Goal: Information Seeking & Learning: Check status

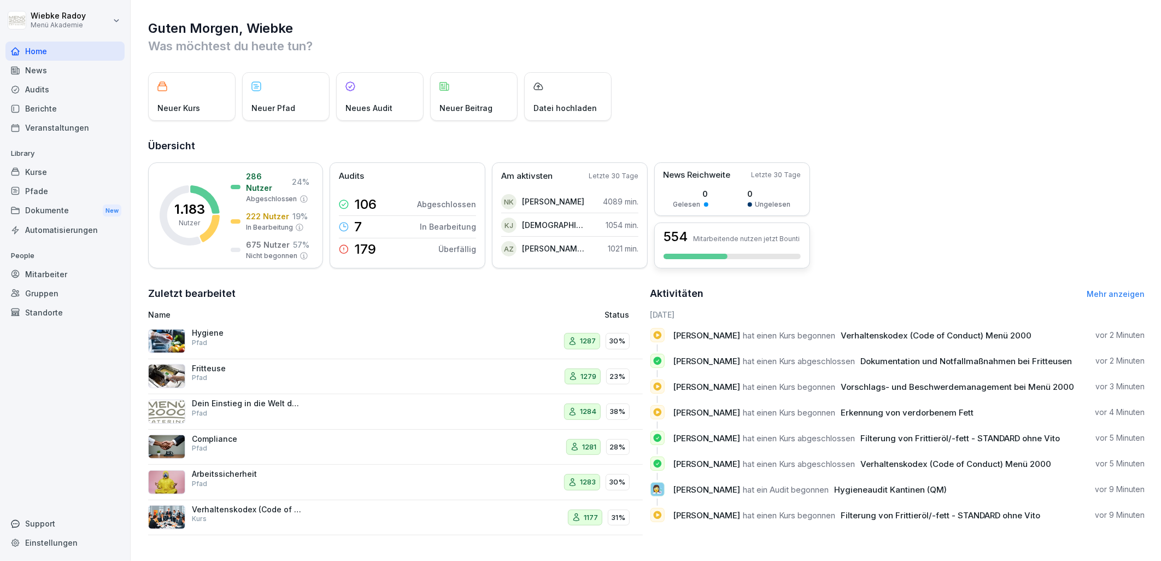
click at [744, 260] on div "554 Mitarbeitende nutzen jetzt Bounti" at bounding box center [733, 246] width 156 height 46
click at [772, 239] on p "Mitarbeitende nutzen jetzt Bounti" at bounding box center [746, 239] width 107 height 8
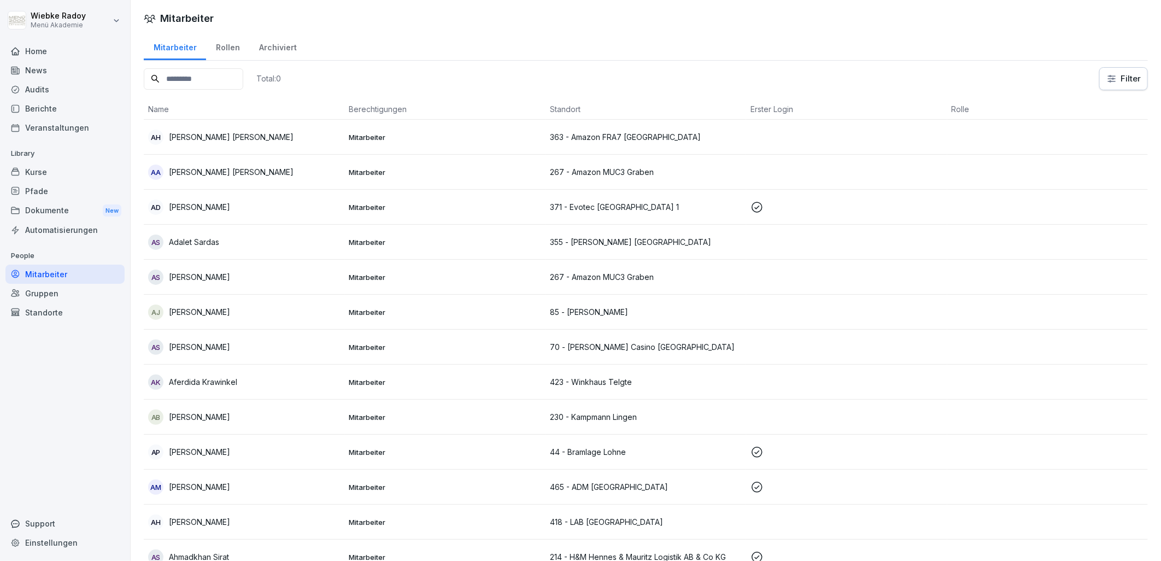
click at [772, 239] on td at bounding box center [846, 242] width 201 height 35
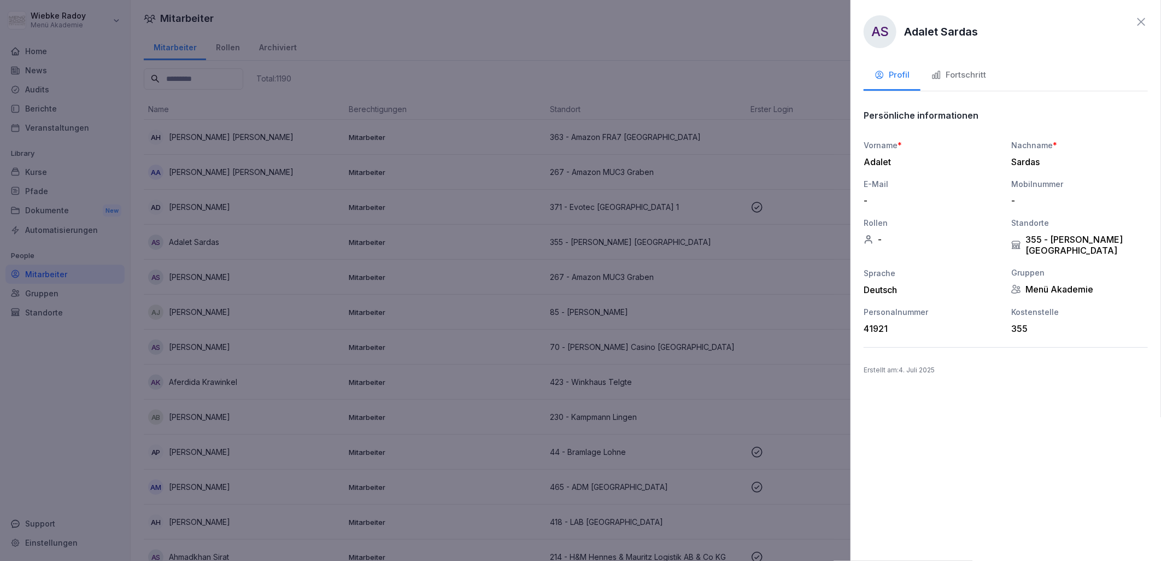
click at [1146, 15] on icon at bounding box center [1141, 21] width 13 height 13
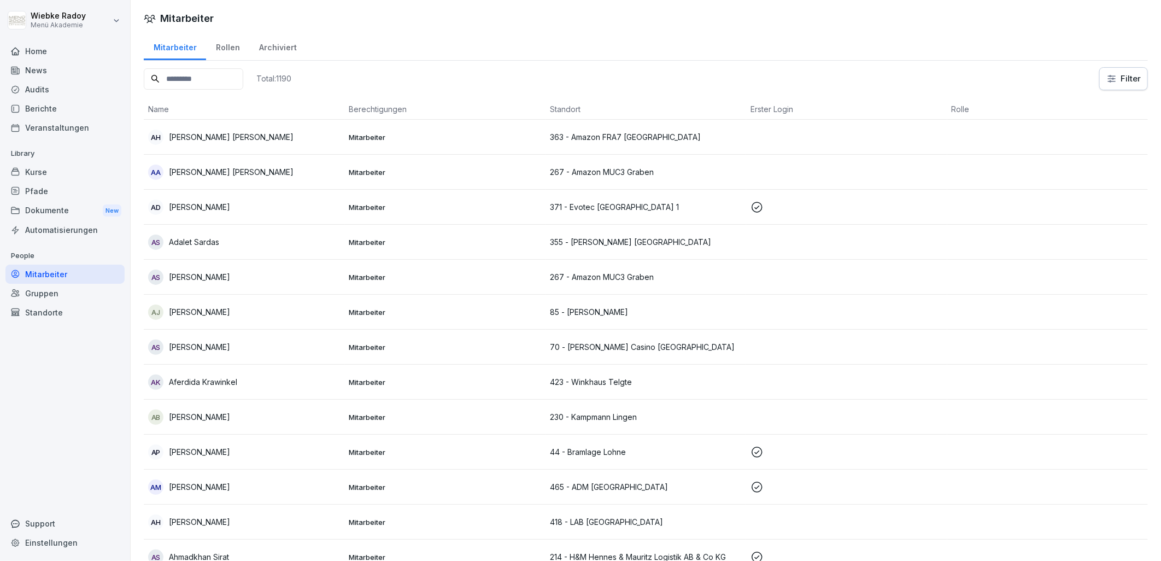
click at [1107, 77] on html "Wiebke Radoy Menü Akademie Home News Audits Berichte Veranstaltungen Library Ku…" at bounding box center [580, 280] width 1161 height 561
click at [504, 296] on html "Wiebke Radoy Menü Akademie Home News Audits Berichte Veranstaltungen Library Ku…" at bounding box center [580, 280] width 1161 height 561
click at [188, 15] on h1 "Mitarbeiter" at bounding box center [187, 18] width 54 height 15
click at [36, 52] on div "Home" at bounding box center [64, 51] width 119 height 19
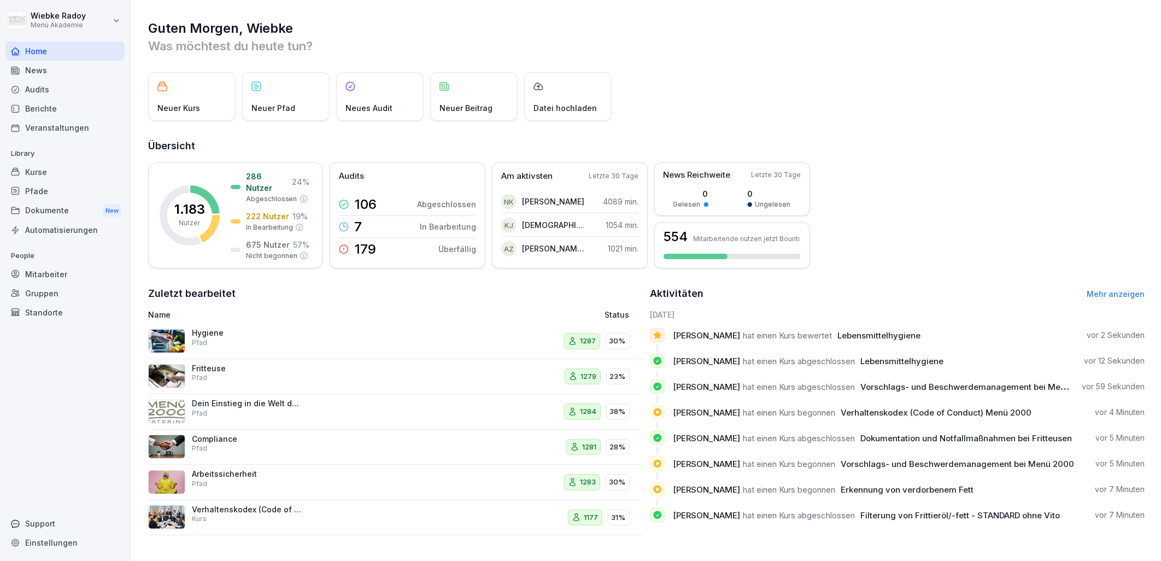
click at [653, 335] on icon at bounding box center [657, 334] width 8 height 7
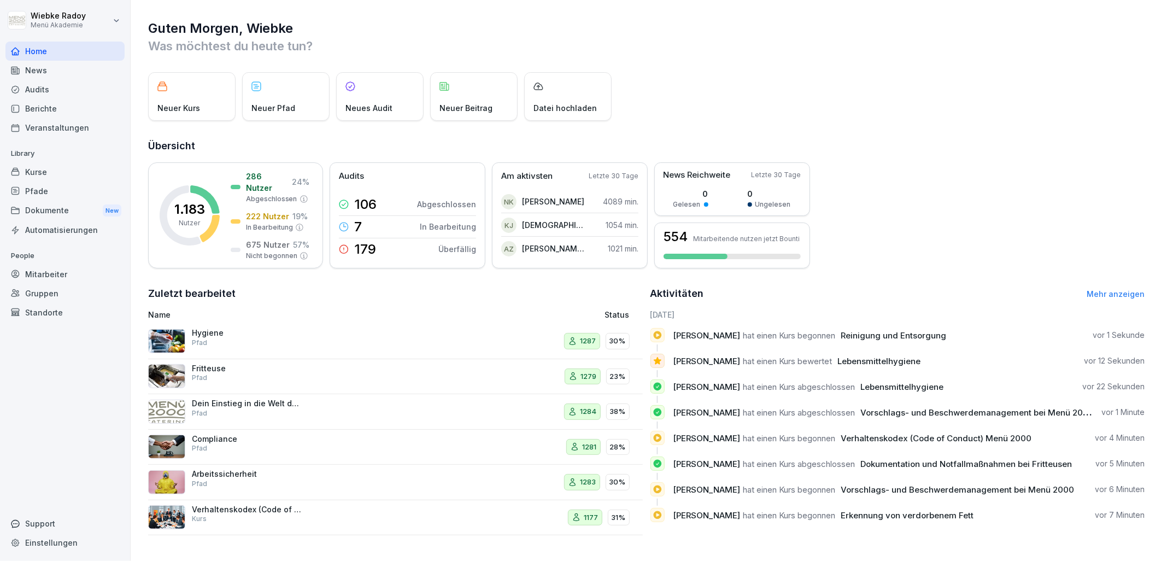
click at [63, 274] on div "Mitarbeiter" at bounding box center [64, 274] width 119 height 19
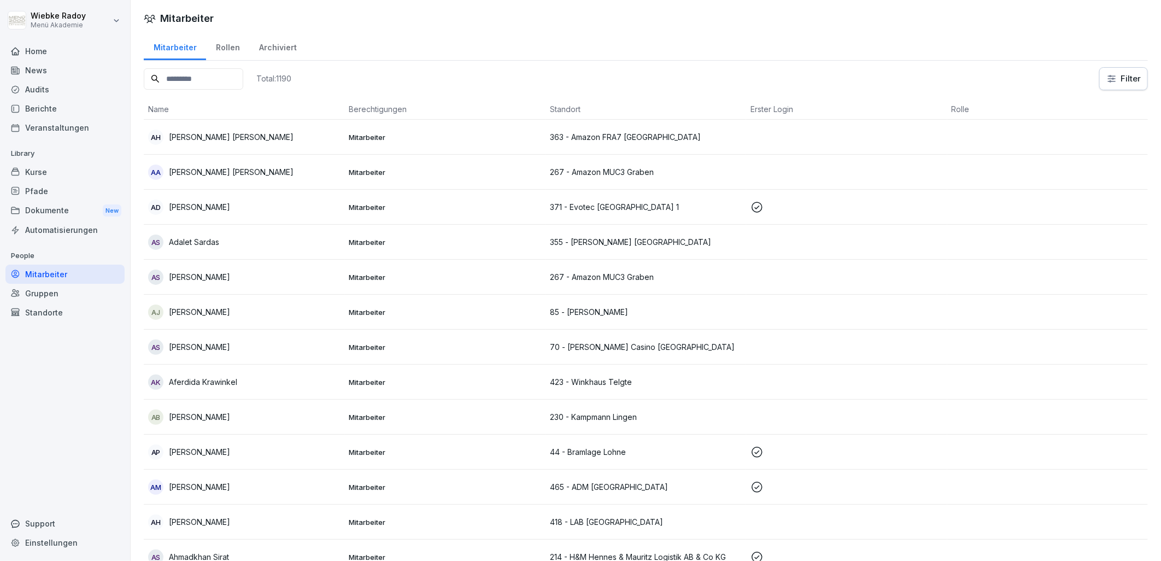
click at [206, 80] on input at bounding box center [194, 78] width 100 height 21
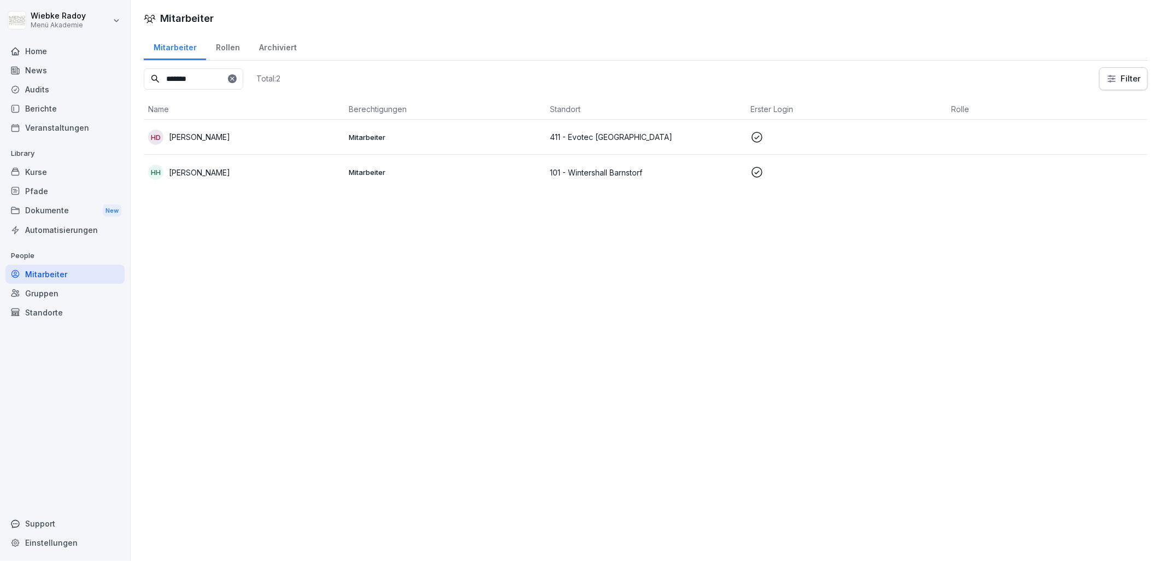
type input "*******"
click at [232, 177] on div "HH Henrike Hüsken" at bounding box center [244, 172] width 192 height 15
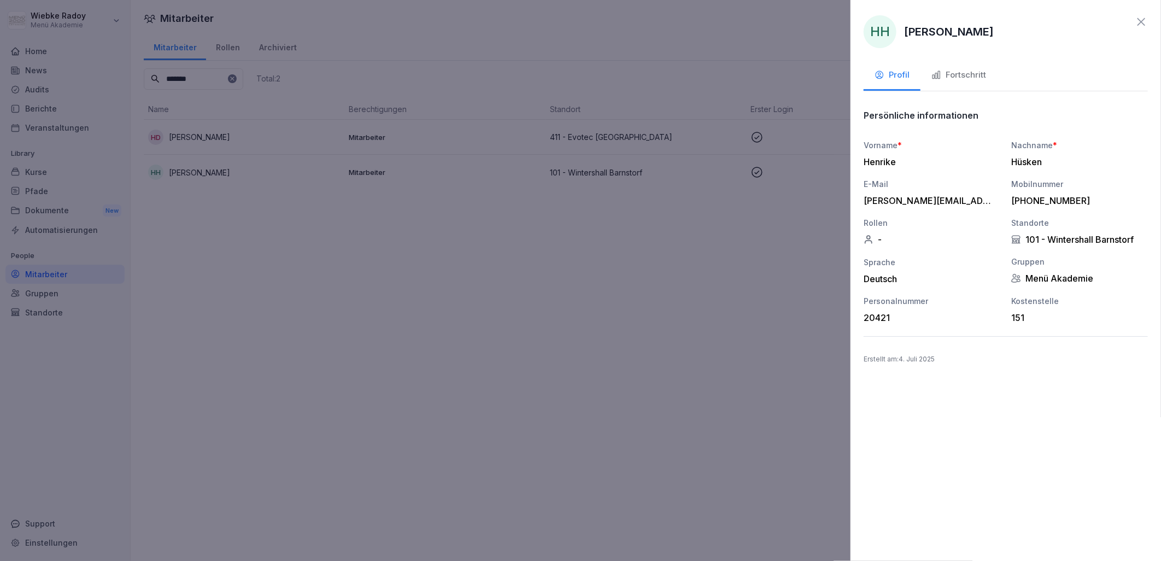
click at [957, 79] on div "Fortschritt" at bounding box center [959, 75] width 55 height 13
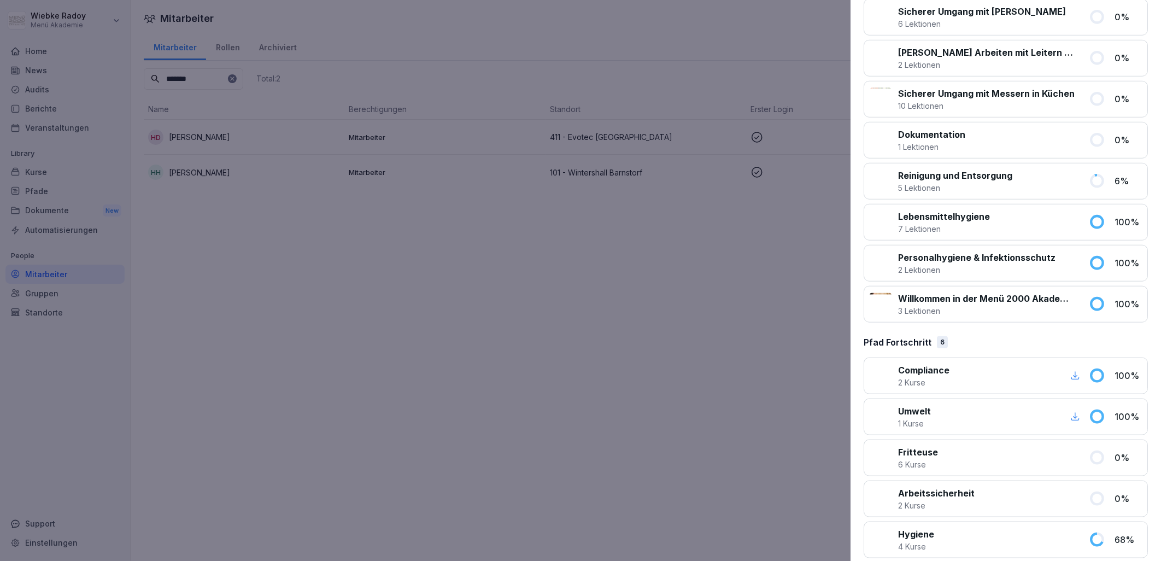
scroll to position [449, 0]
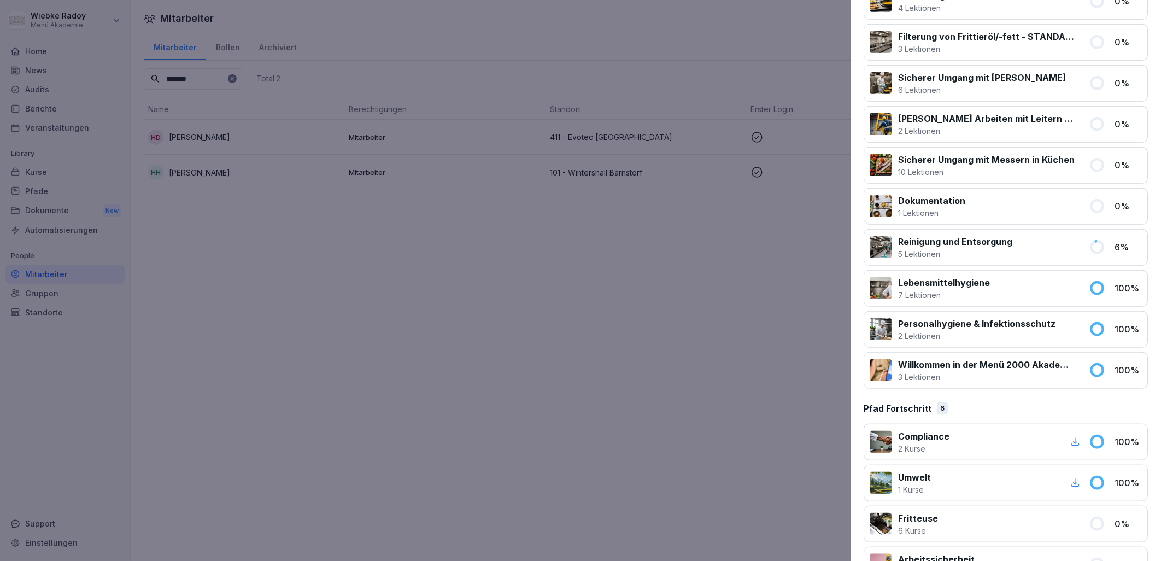
click at [1032, 374] on p "3 Lektionen" at bounding box center [987, 376] width 178 height 11
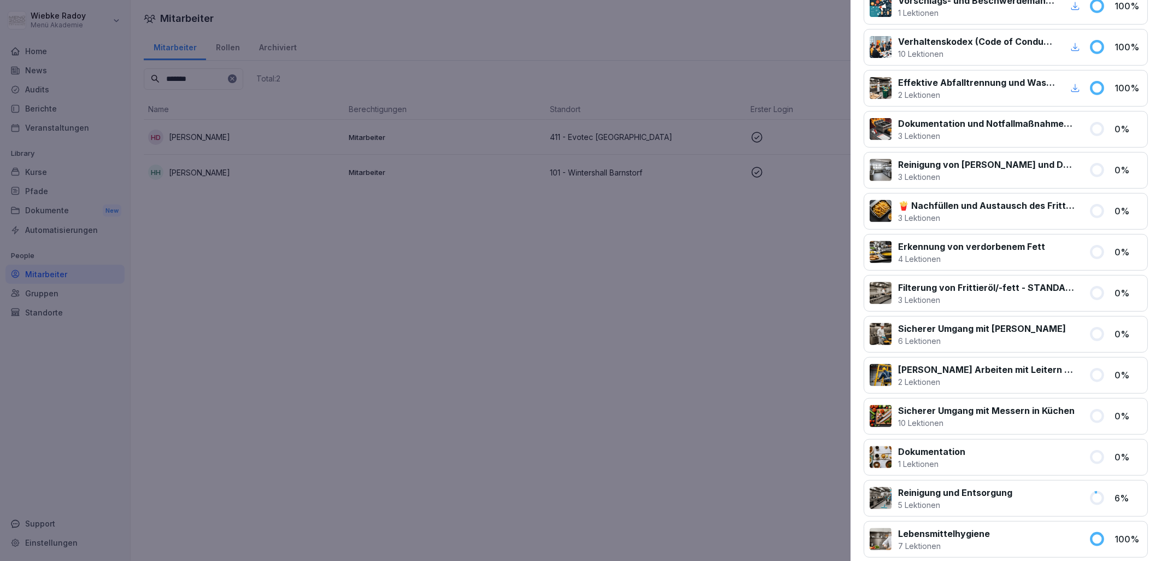
scroll to position [84, 0]
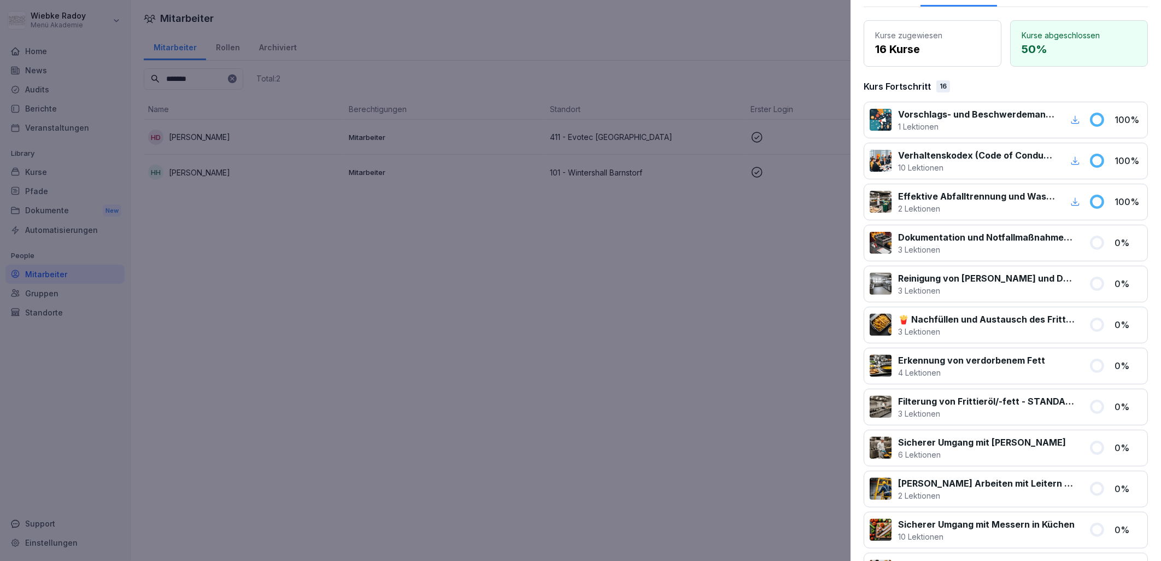
click at [717, 338] on div at bounding box center [580, 280] width 1161 height 561
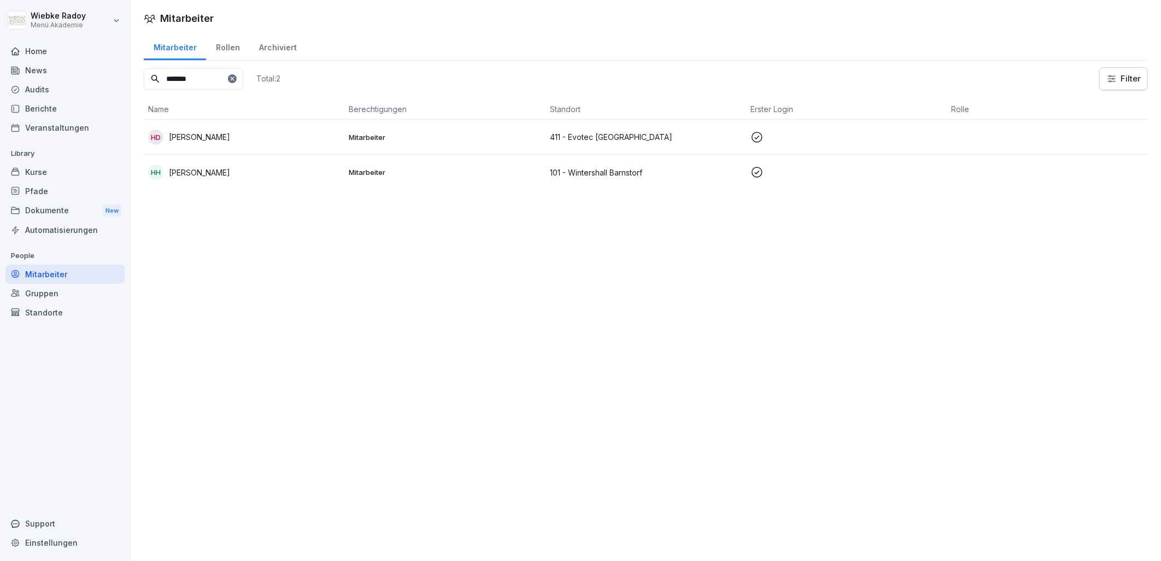
click at [52, 63] on div "News" at bounding box center [64, 70] width 119 height 19
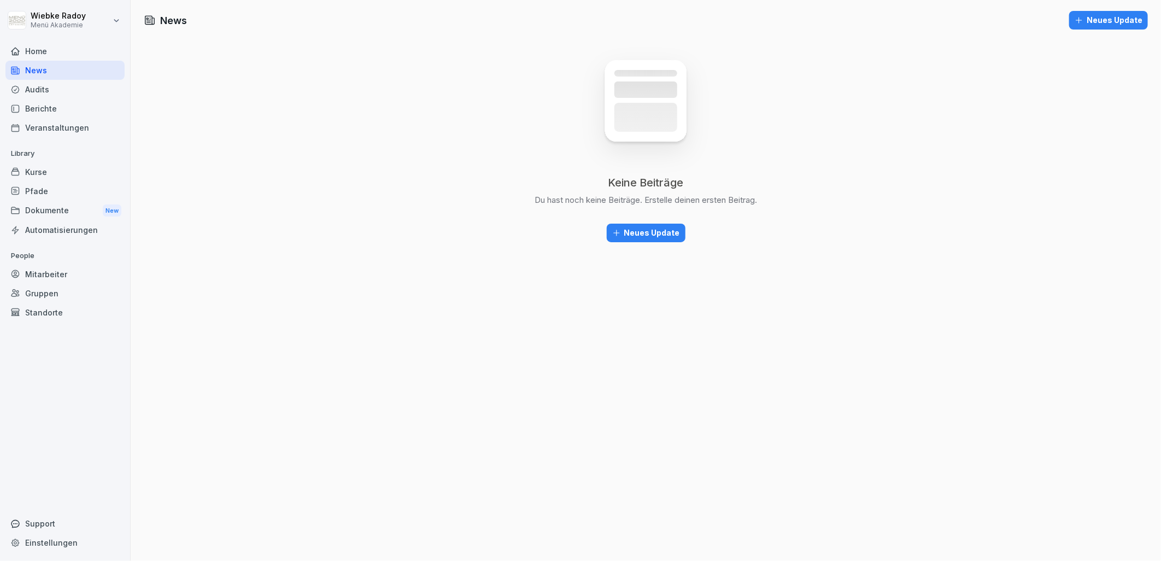
click at [62, 52] on div "Home" at bounding box center [64, 51] width 119 height 19
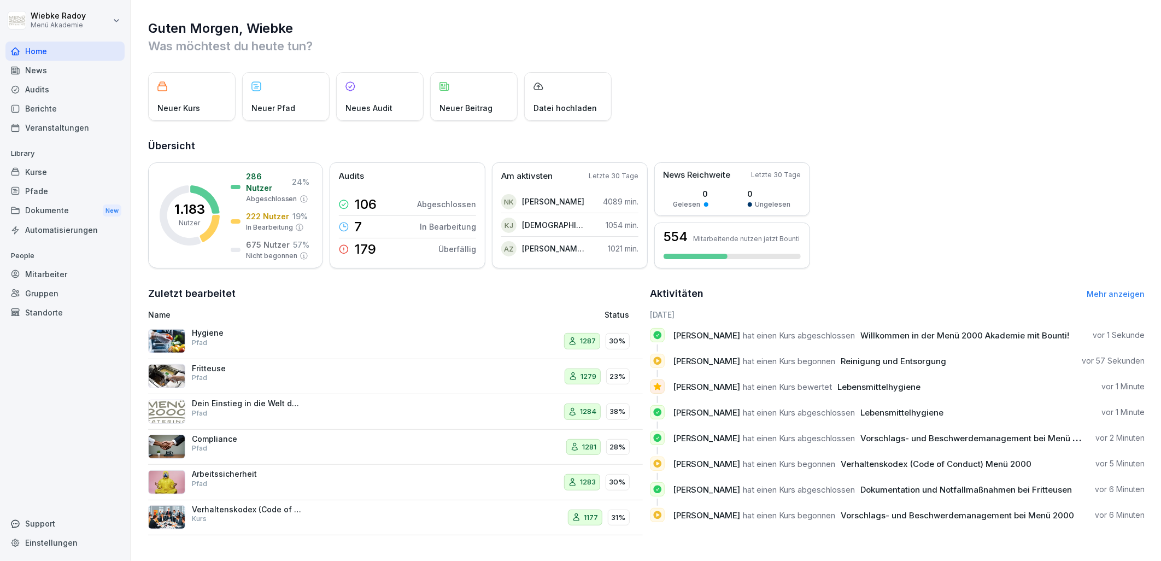
click at [54, 176] on div "Kurse" at bounding box center [64, 171] width 119 height 19
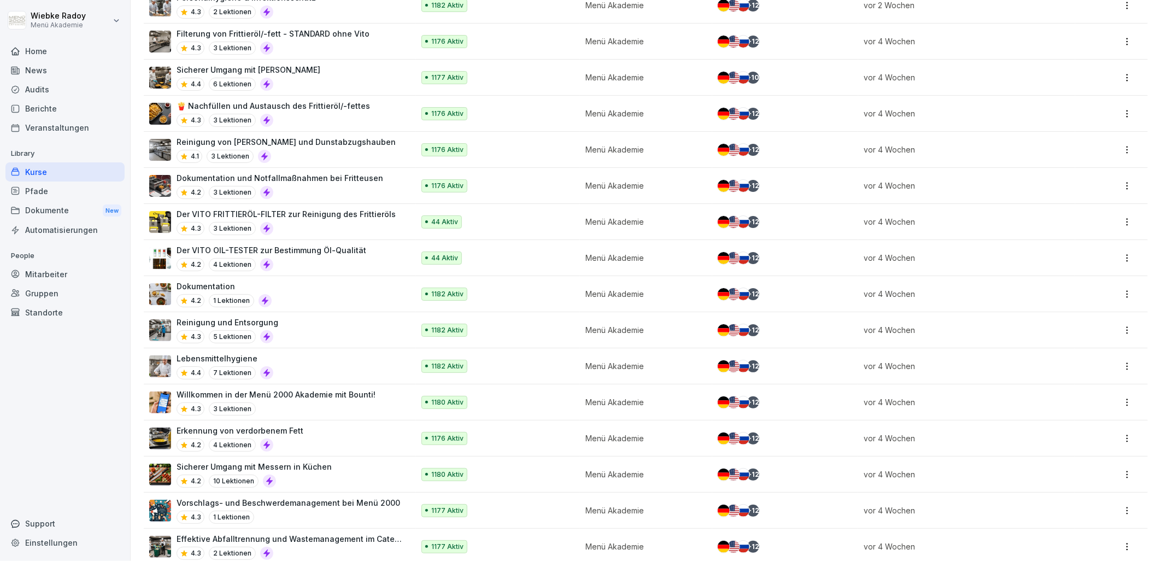
scroll to position [303, 0]
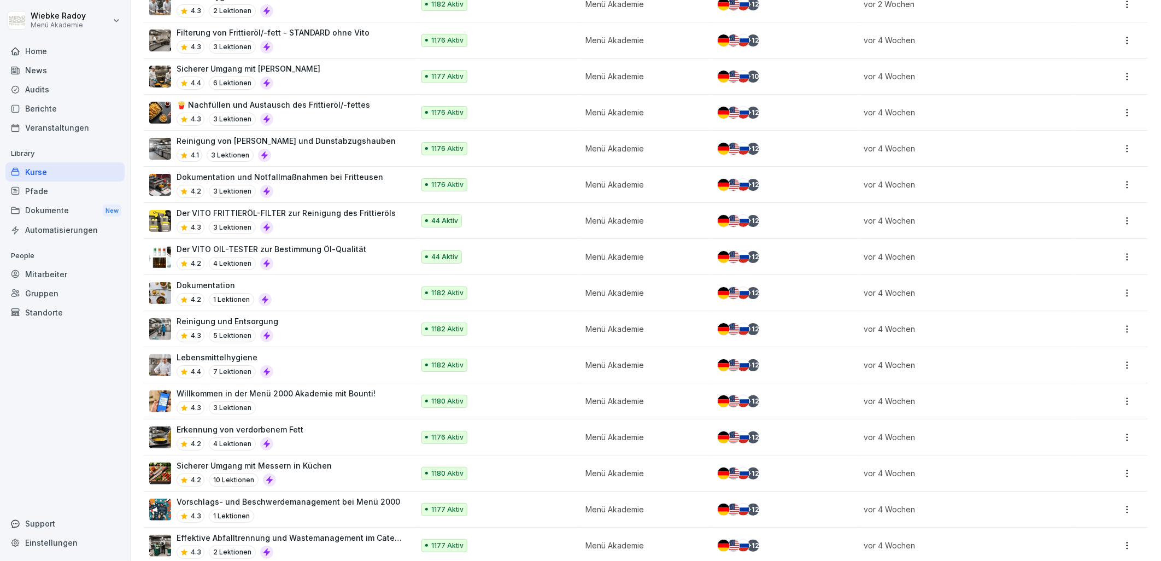
click at [321, 372] on div "Lebensmittelhygiene 4.4 7 Lektionen" at bounding box center [276, 365] width 254 height 27
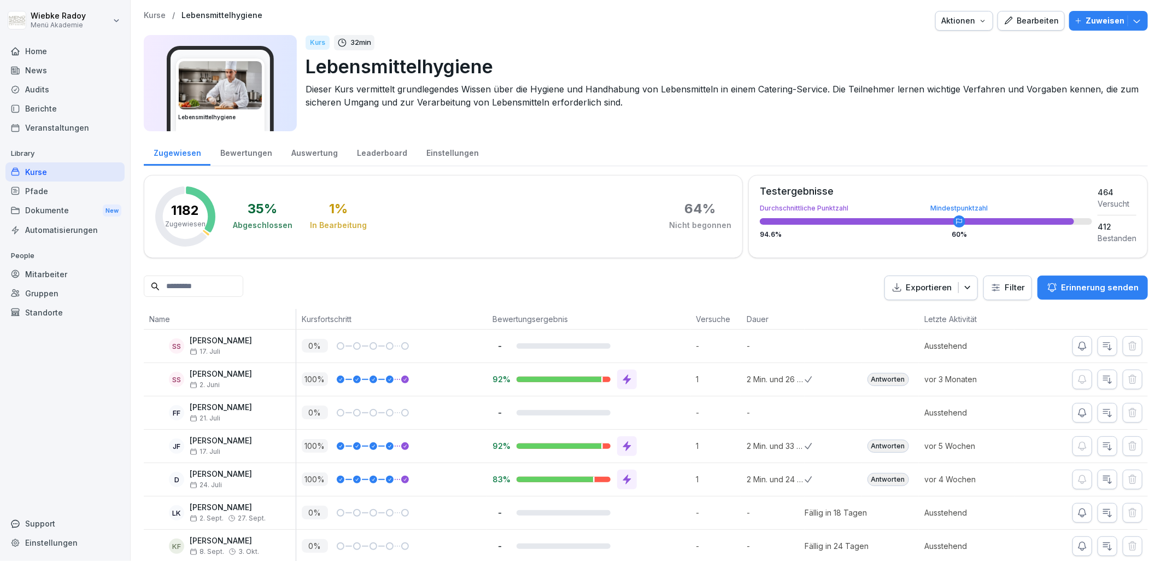
click at [257, 154] on div "Bewertungen" at bounding box center [246, 152] width 71 height 28
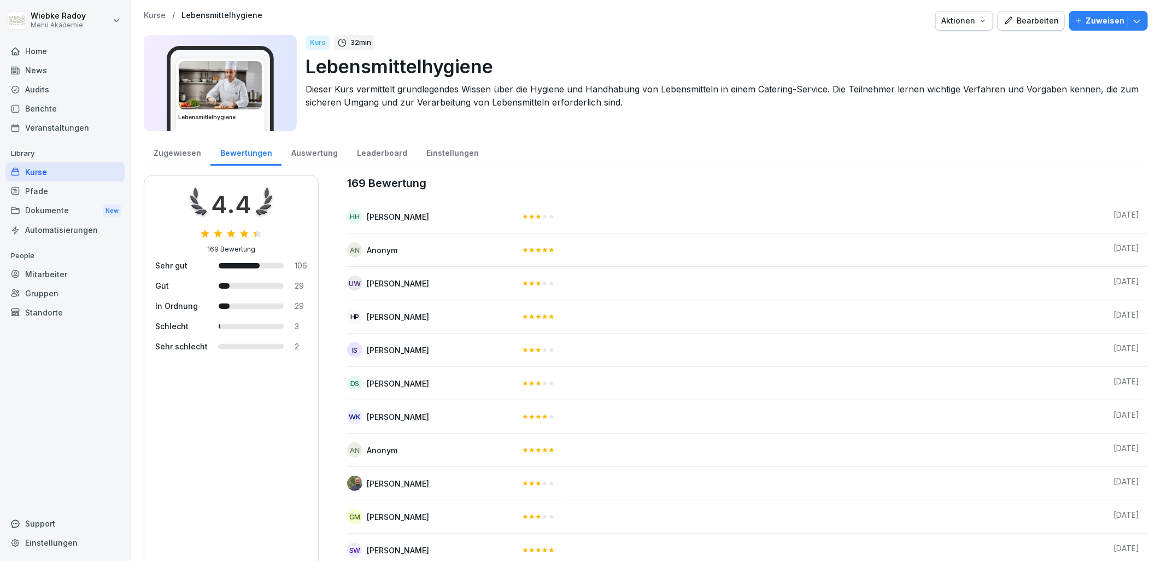
click at [227, 347] on div at bounding box center [251, 346] width 65 height 5
click at [322, 155] on div "Auswertung" at bounding box center [315, 152] width 66 height 28
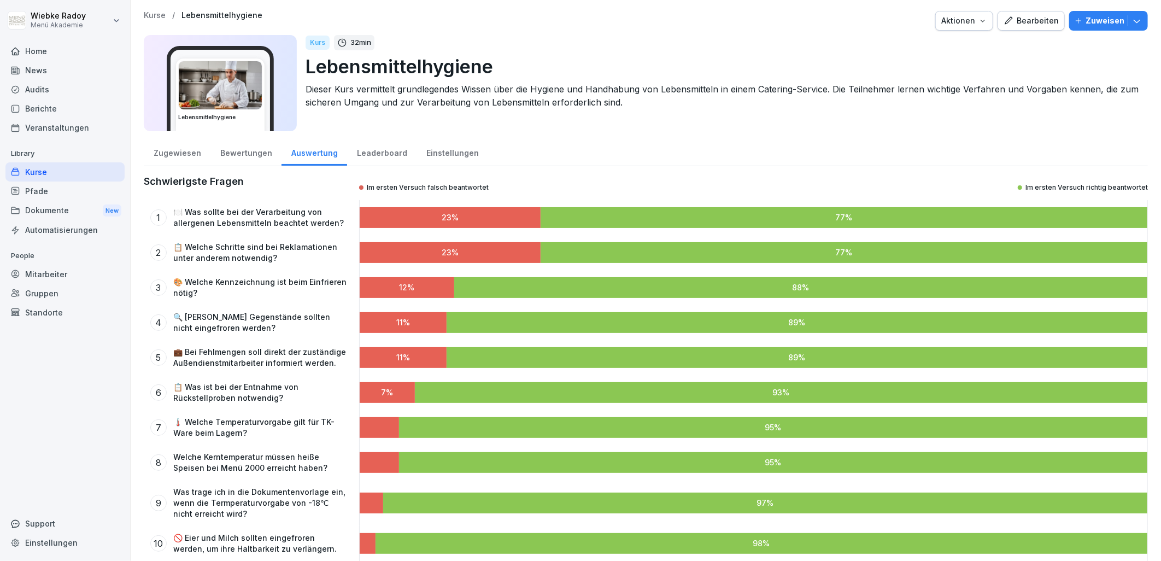
click at [383, 154] on div "Leaderboard" at bounding box center [381, 152] width 69 height 28
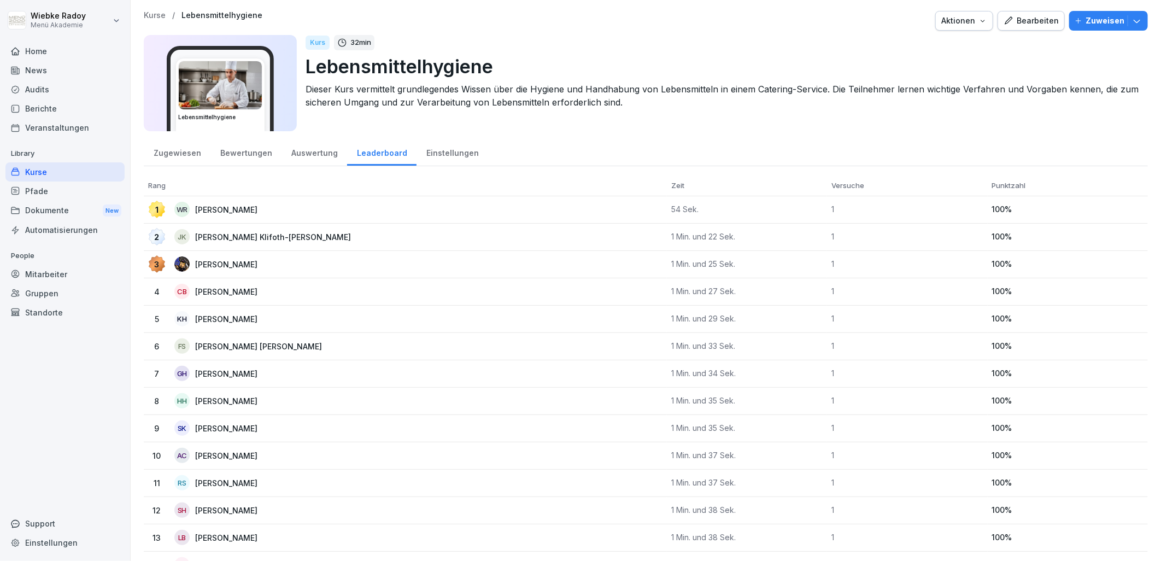
click at [247, 261] on p "Sandro Würtzler" at bounding box center [235, 264] width 80 height 11
click at [461, 148] on div "Einstellungen" at bounding box center [453, 152] width 72 height 28
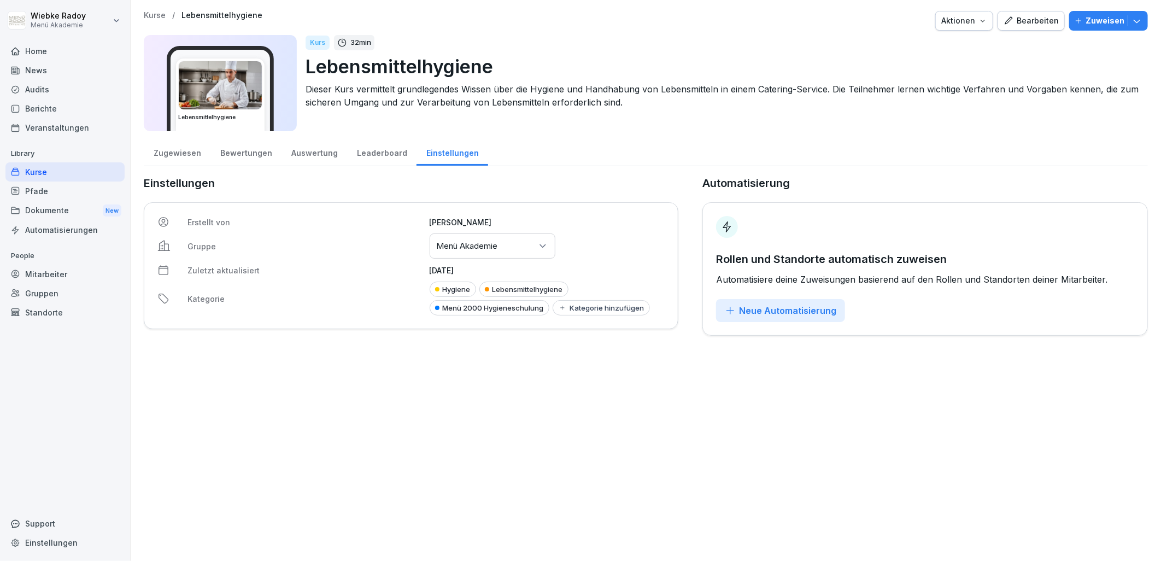
click at [540, 250] on icon at bounding box center [542, 246] width 11 height 11
click at [593, 168] on div "Zugewiesen Bewertungen Auswertung Leaderboard Einstellungen Einstellungen Erste…" at bounding box center [646, 237] width 1004 height 198
click at [326, 155] on div "Auswertung" at bounding box center [315, 152] width 66 height 28
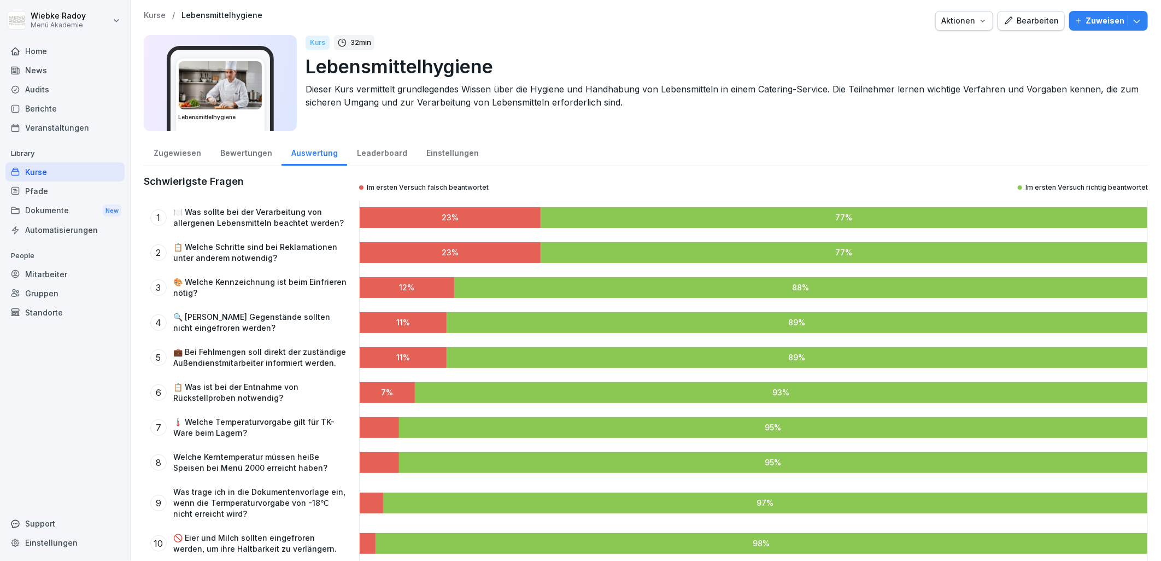
click at [221, 152] on div "Bewertungen" at bounding box center [246, 152] width 71 height 28
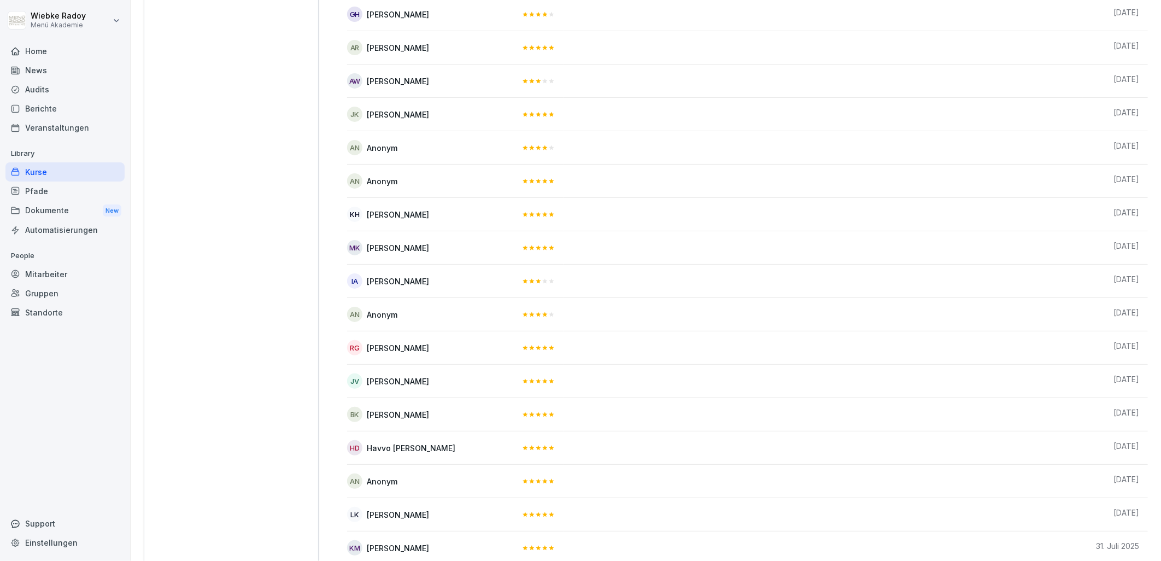
scroll to position [3854, 0]
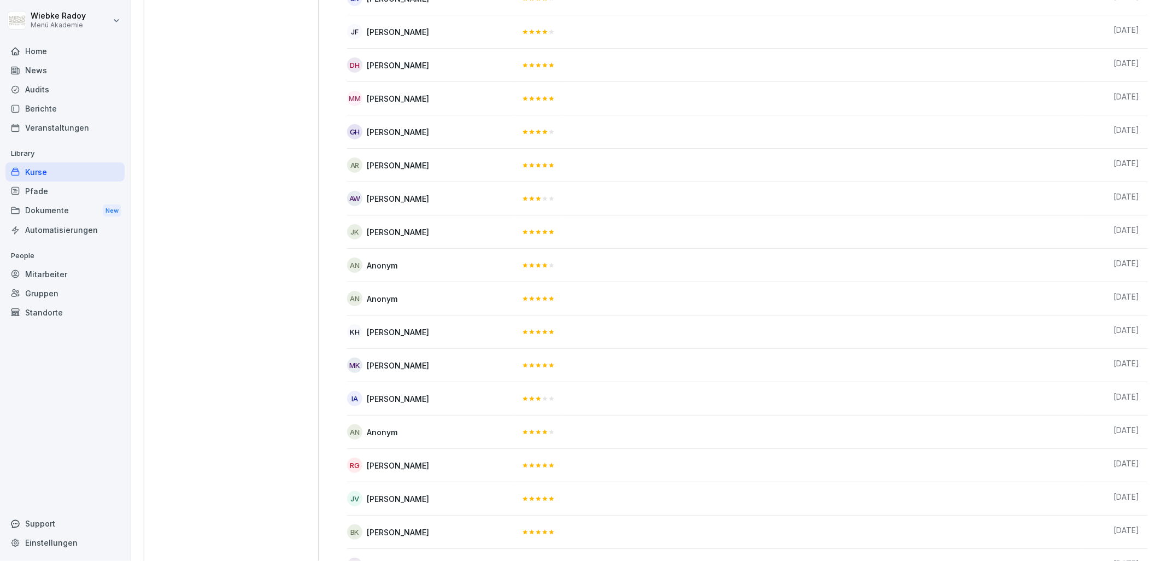
click at [100, 176] on div "Kurse" at bounding box center [64, 171] width 119 height 19
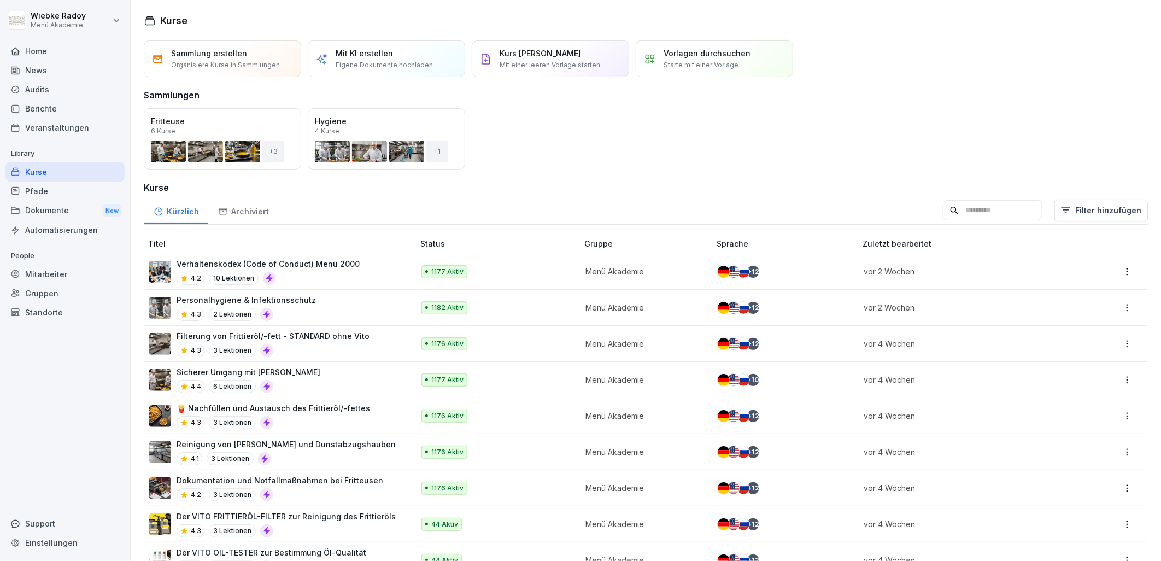
click at [344, 305] on div "Personalhygiene & Infektionsschutz 4.3 2 Lektionen" at bounding box center [276, 307] width 254 height 27
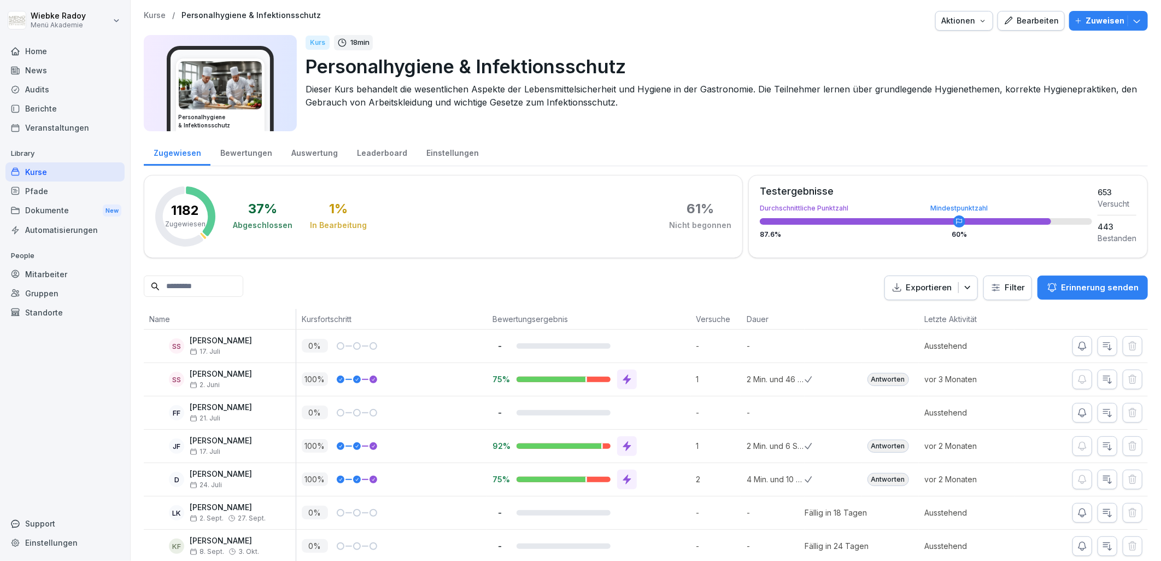
click at [244, 156] on div "Bewertungen" at bounding box center [246, 152] width 71 height 28
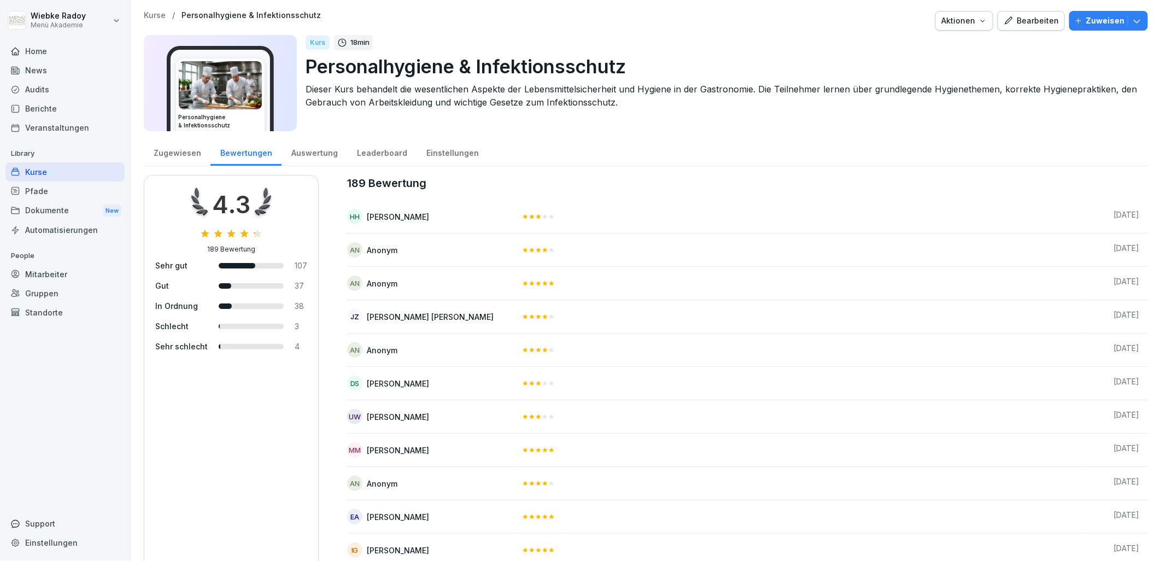
click at [299, 147] on div "Auswertung" at bounding box center [315, 152] width 66 height 28
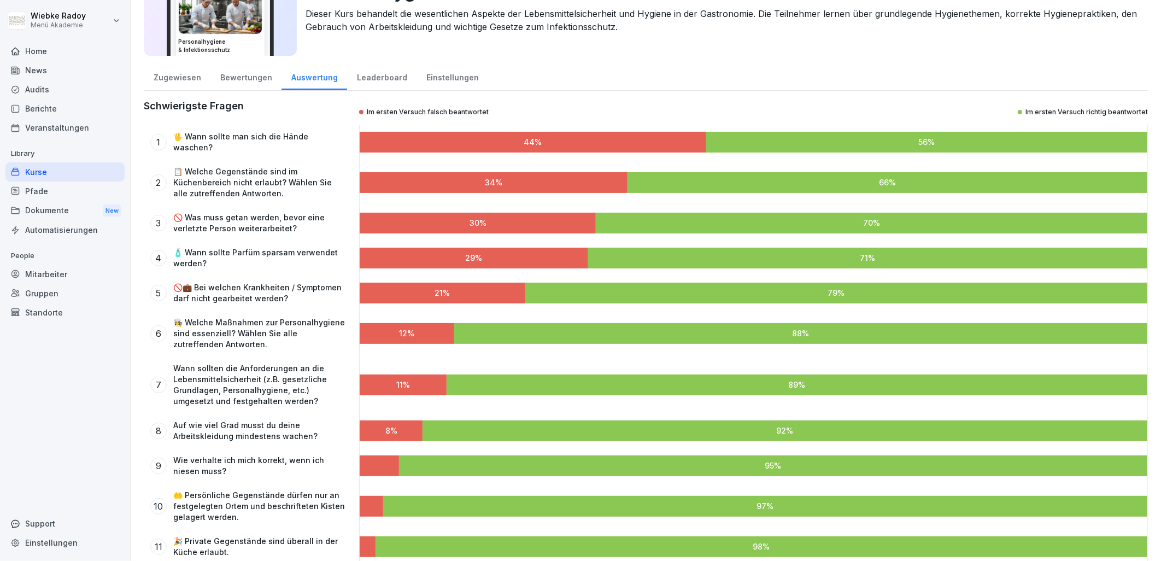
scroll to position [6, 0]
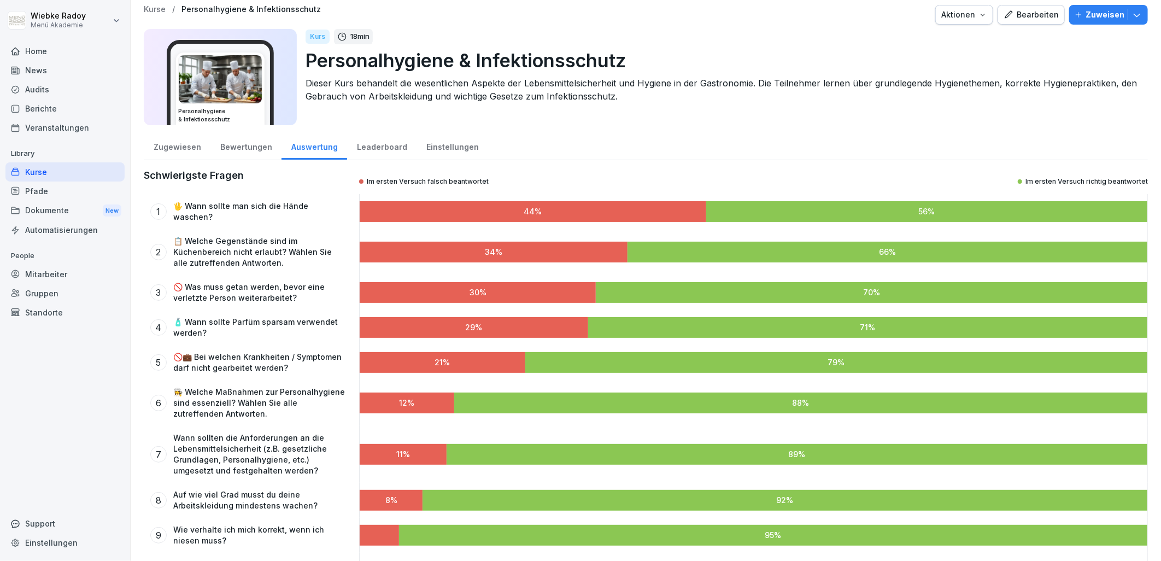
click at [373, 144] on div "Leaderboard" at bounding box center [381, 146] width 69 height 28
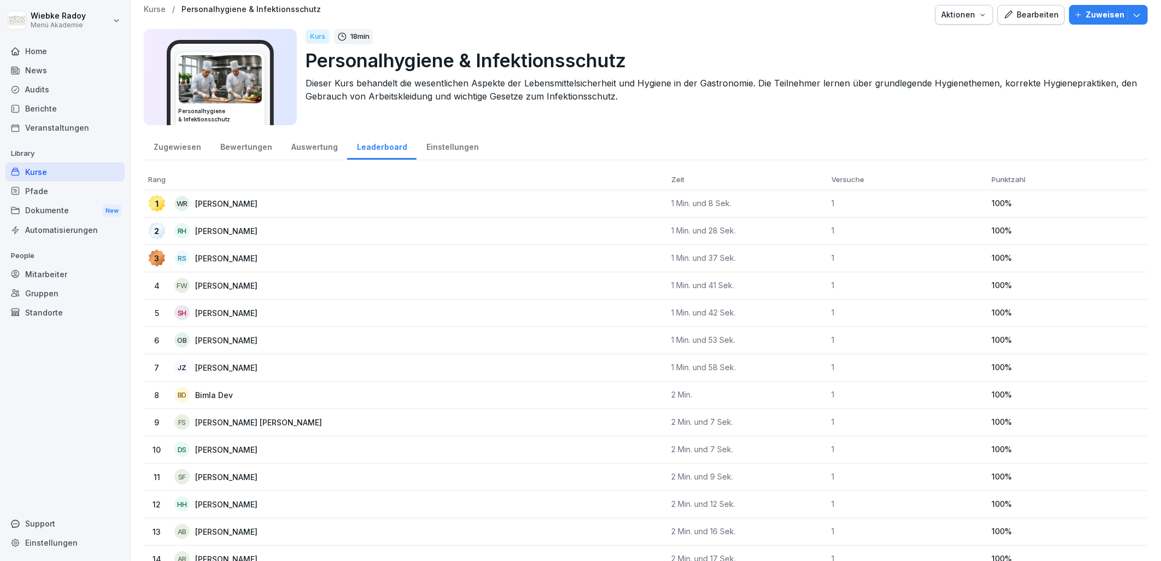
click at [472, 144] on div "Einstellungen" at bounding box center [453, 146] width 72 height 28
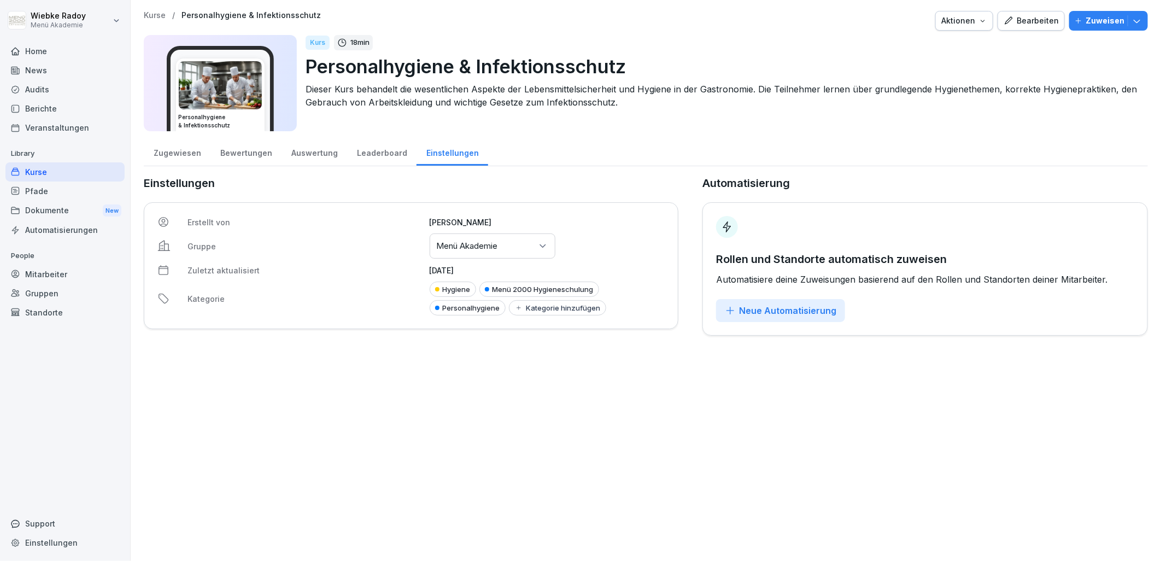
click at [172, 147] on div "Zugewiesen" at bounding box center [177, 152] width 67 height 28
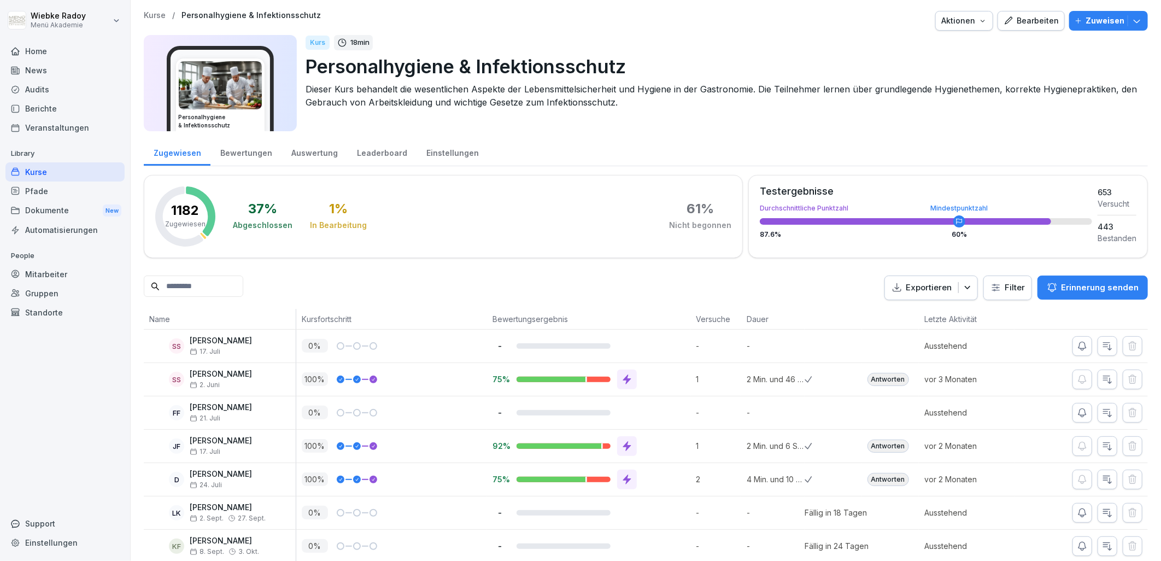
click at [62, 175] on div "Kurse" at bounding box center [64, 171] width 119 height 19
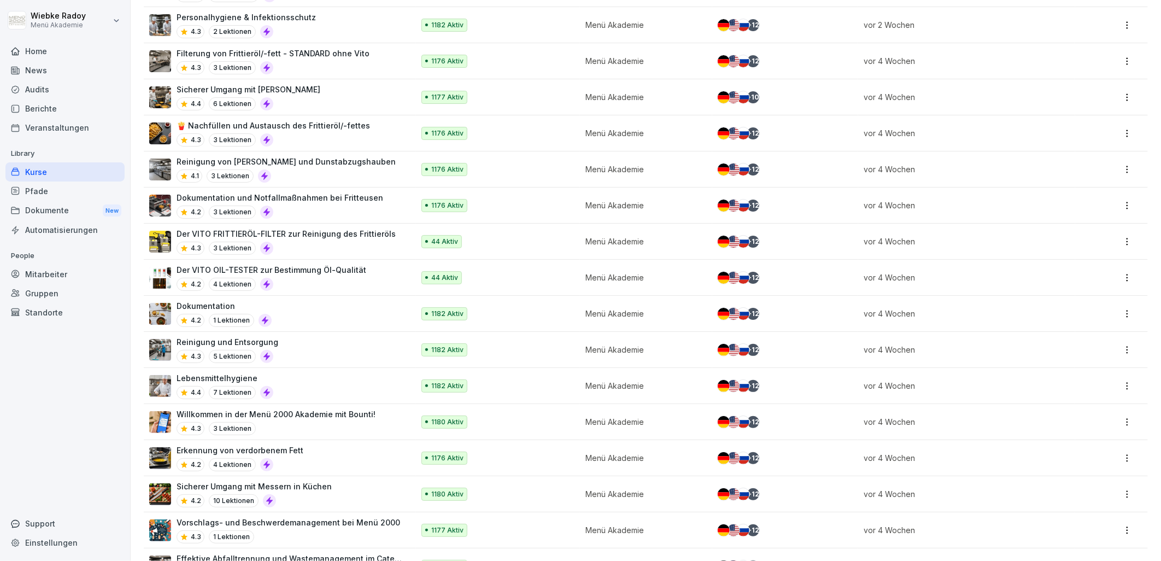
scroll to position [303, 0]
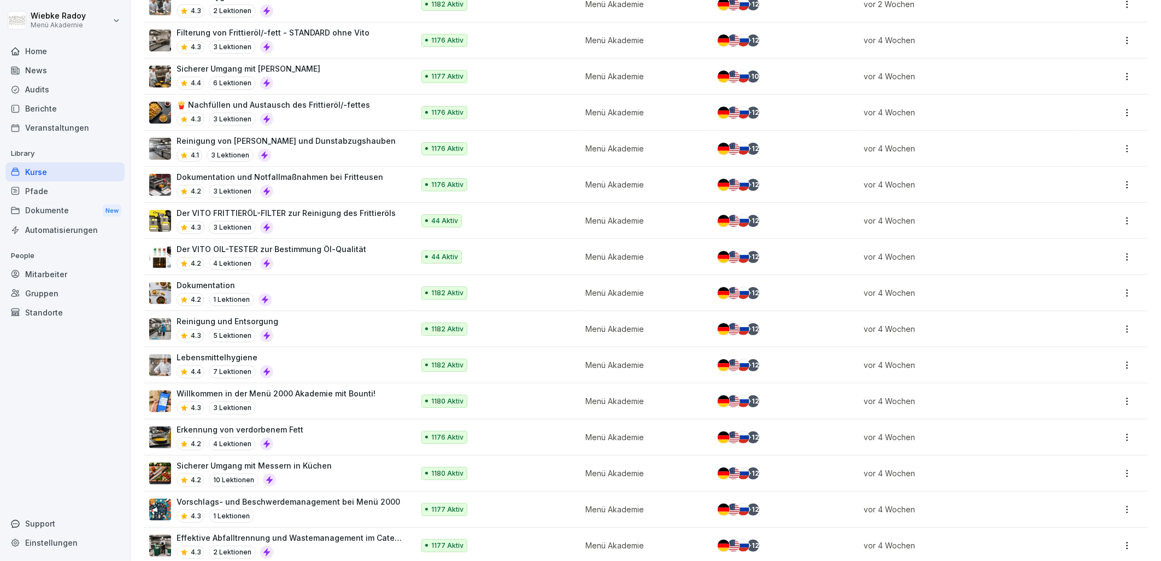
click at [309, 303] on div "Dokumentation 4.2 1 Lektionen" at bounding box center [276, 292] width 254 height 27
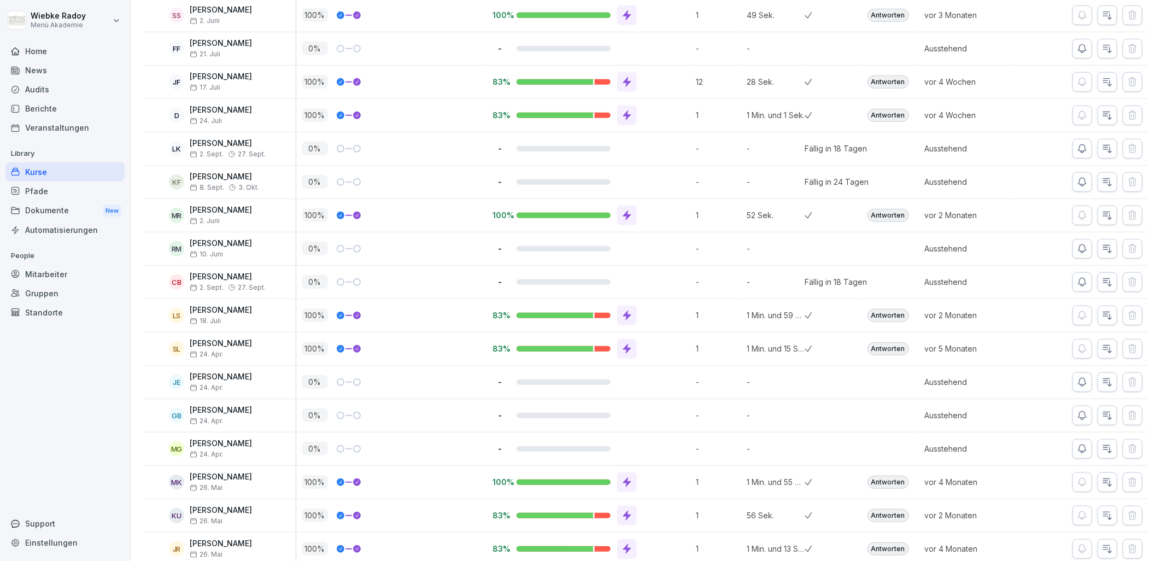
scroll to position [61, 0]
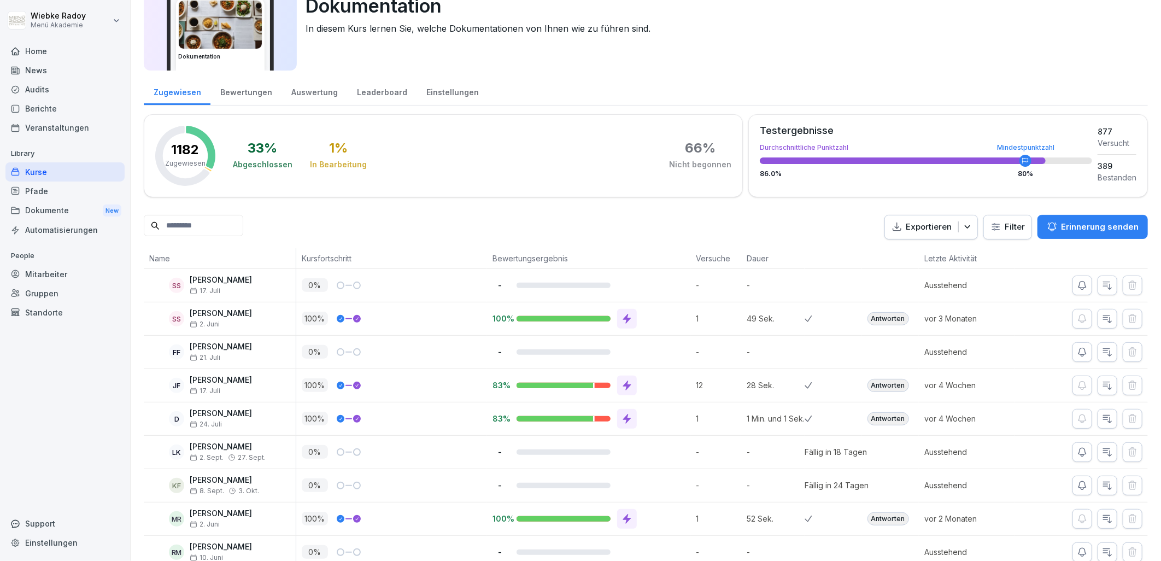
click at [234, 89] on div "Bewertungen" at bounding box center [246, 91] width 71 height 28
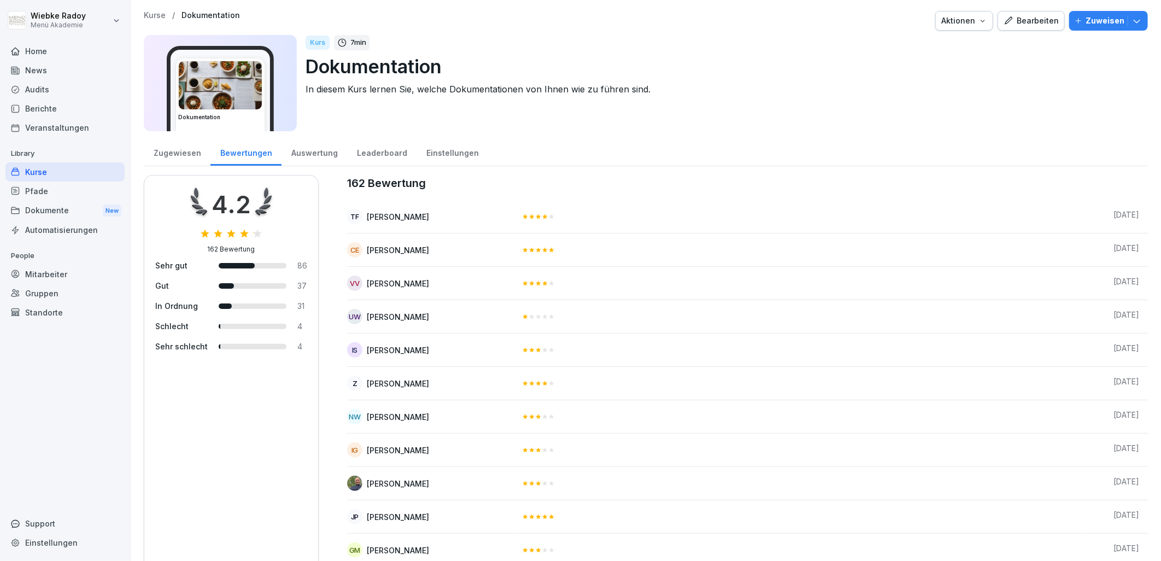
click at [307, 150] on div "Auswertung" at bounding box center [315, 152] width 66 height 28
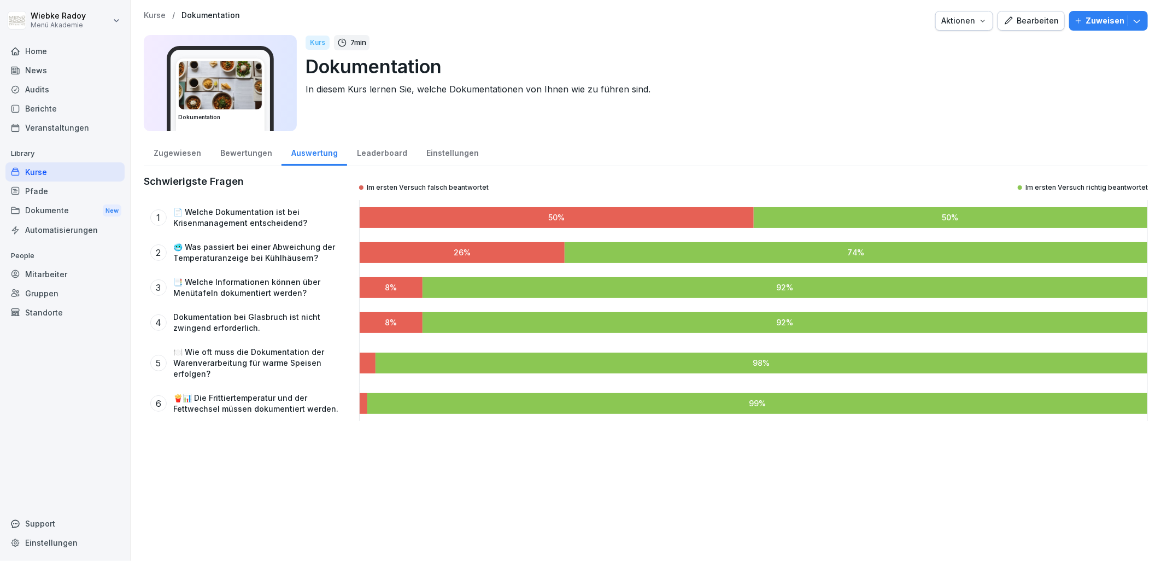
click at [83, 172] on div "Kurse" at bounding box center [64, 171] width 119 height 19
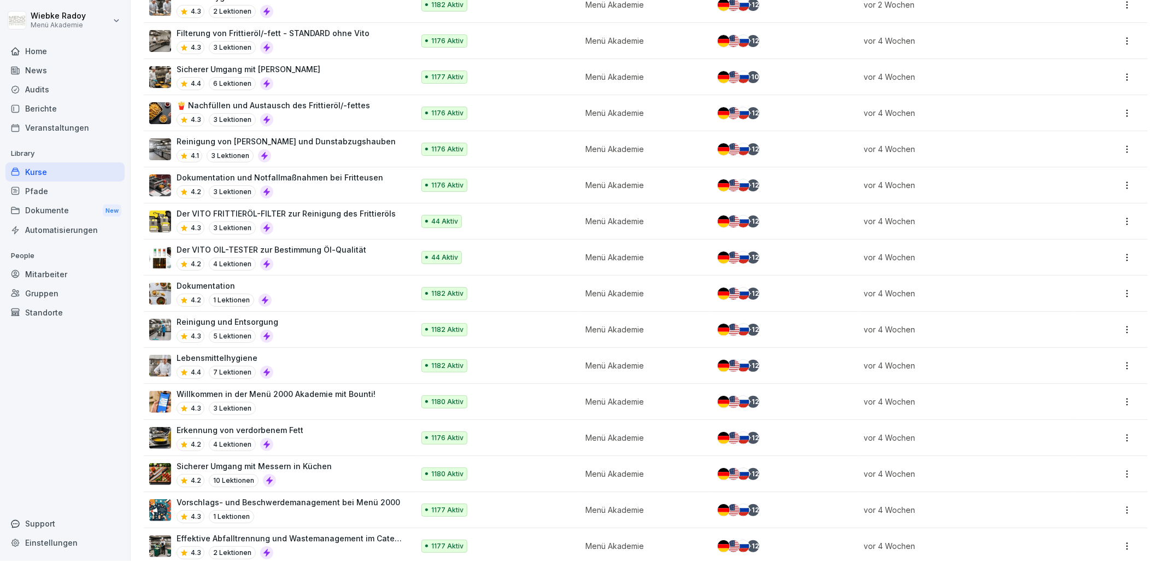
scroll to position [303, 0]
click at [300, 324] on div "Reinigung und Entsorgung 4.3 5 Lektionen" at bounding box center [276, 328] width 254 height 27
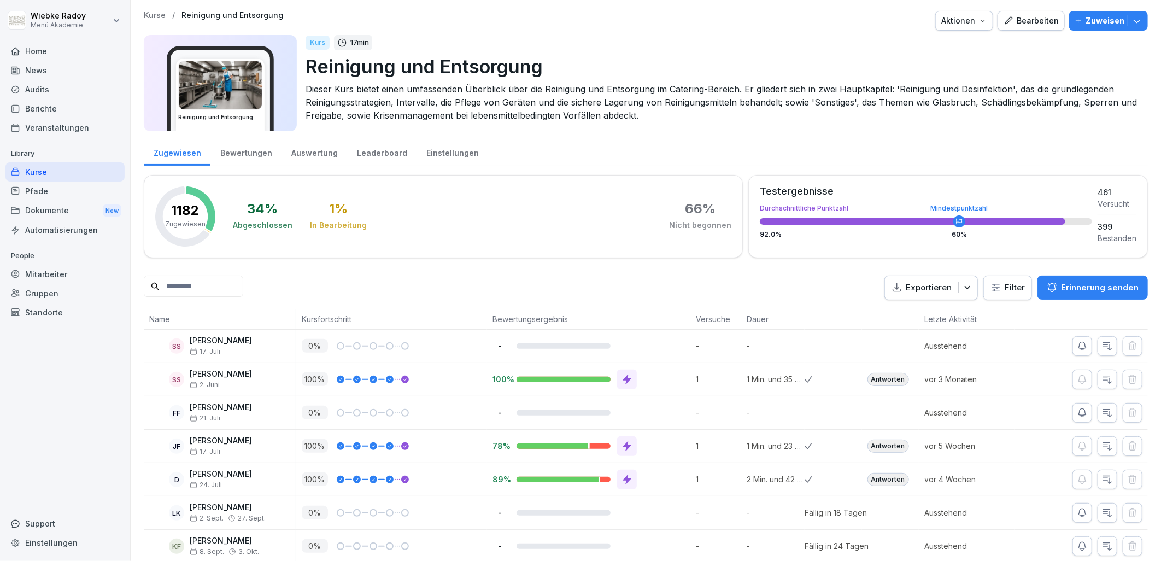
click at [258, 143] on div "Bewertungen" at bounding box center [246, 152] width 71 height 28
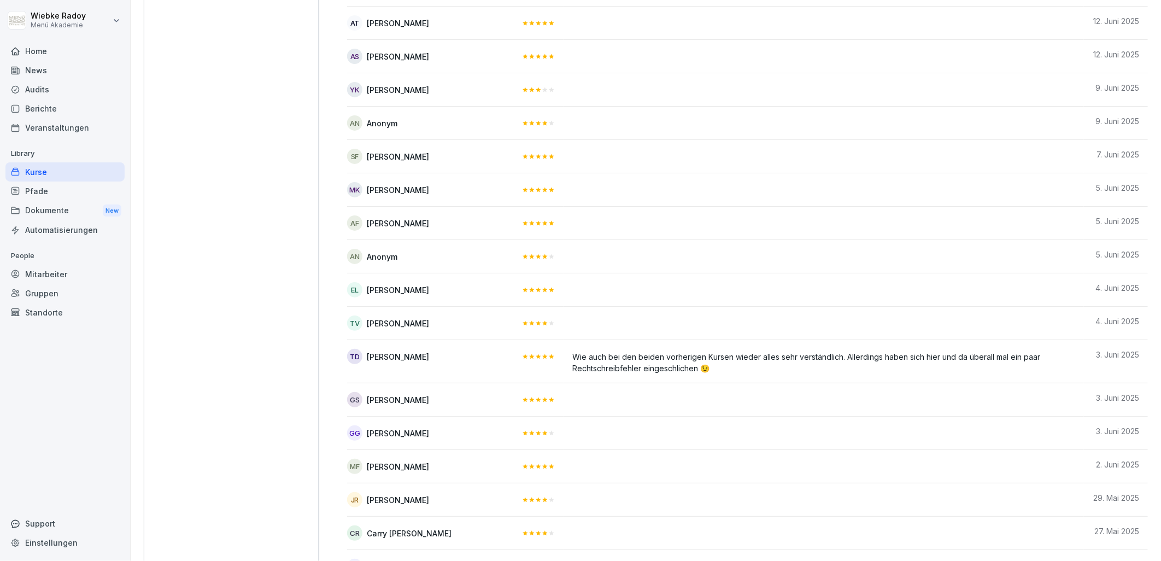
scroll to position [4814, 0]
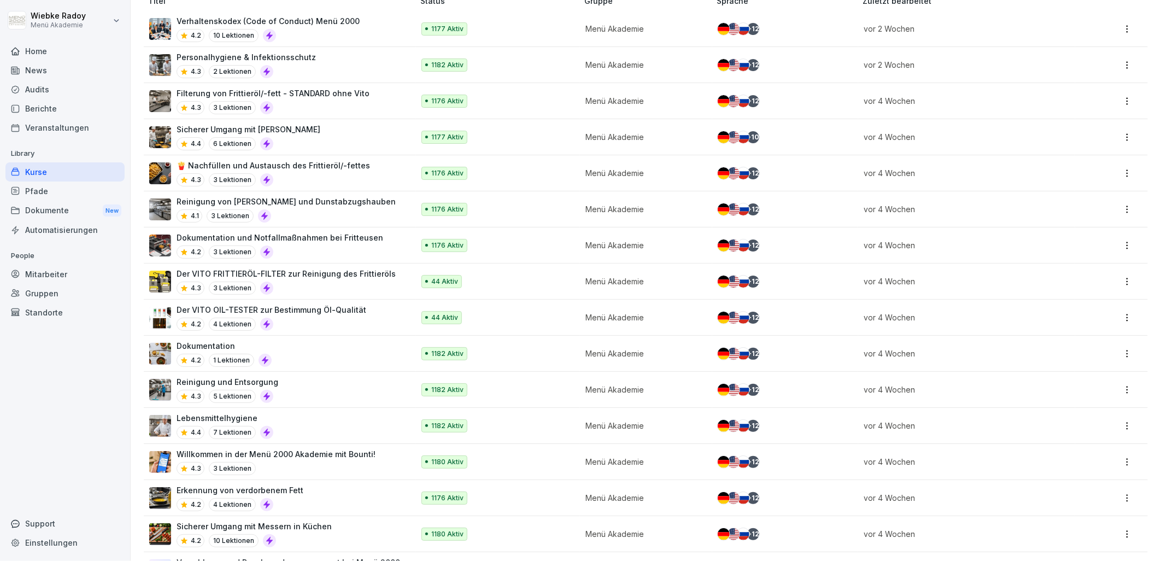
scroll to position [303, 0]
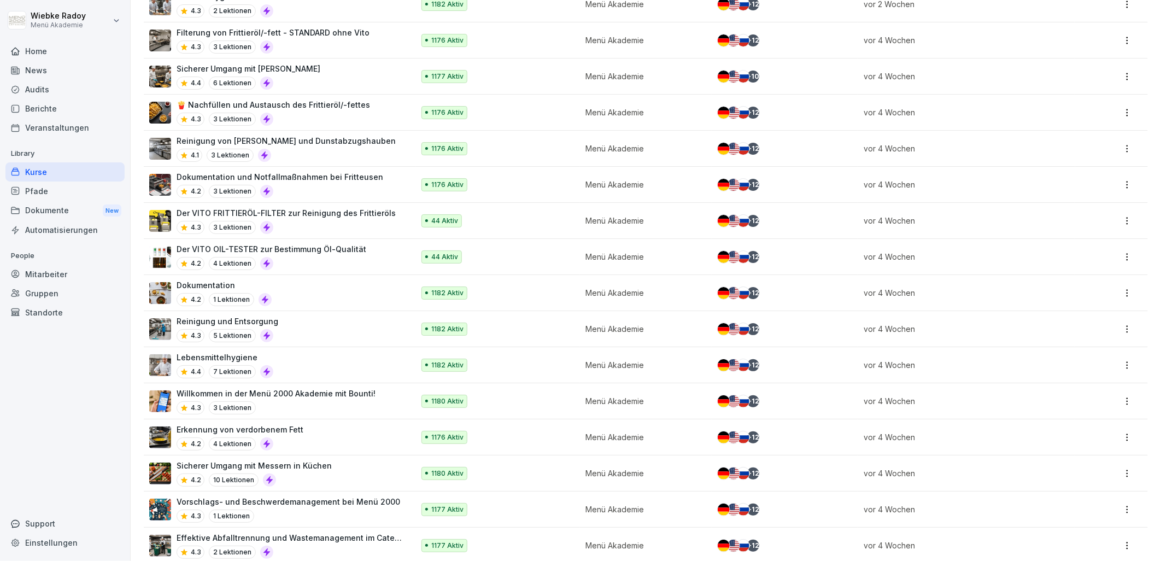
click at [357, 377] on div "Lebensmittelhygiene 4.4 7 Lektionen" at bounding box center [276, 365] width 254 height 27
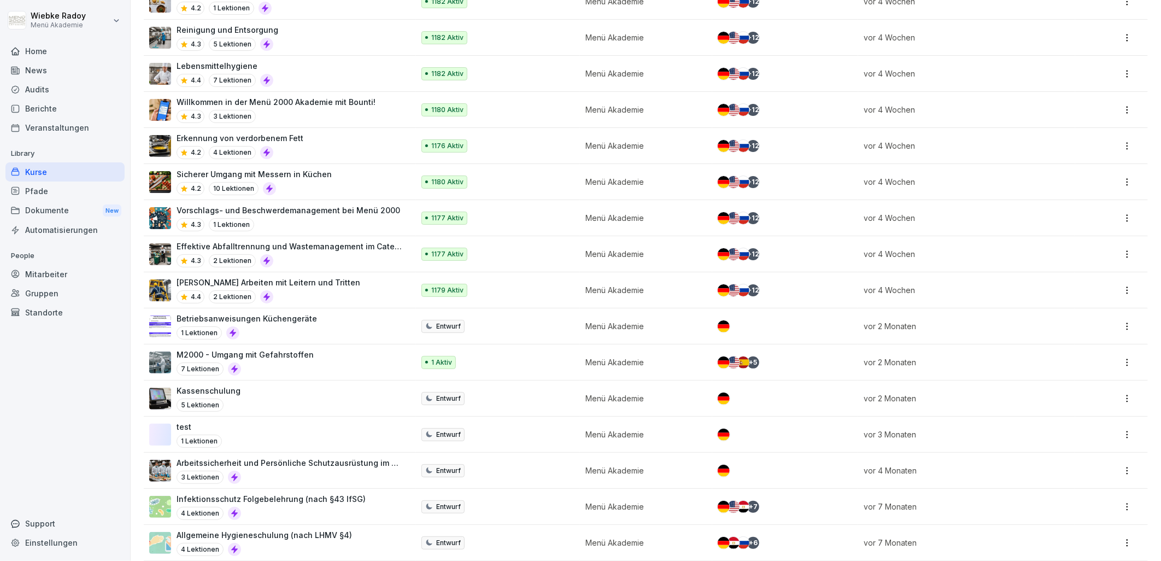
scroll to position [541, 0]
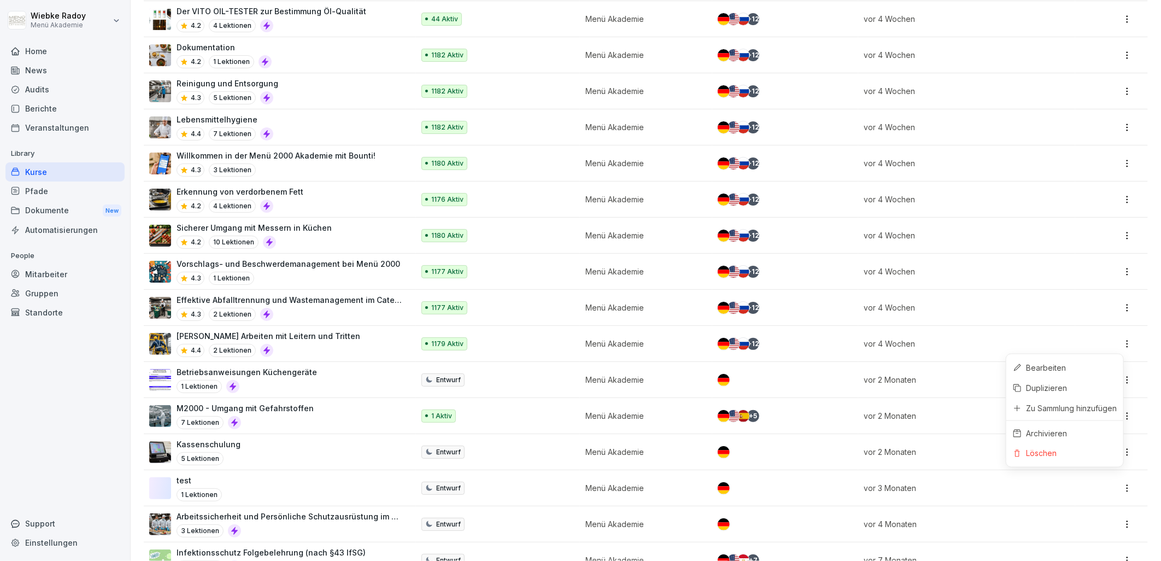
click at [1118, 347] on html "[PERSON_NAME] Menü Akademie Home News Audits Berichte Veranstaltungen Library K…" at bounding box center [580, 280] width 1161 height 561
drag, startPoint x: 1073, startPoint y: 361, endPoint x: 1043, endPoint y: 359, distance: 30.2
click at [1073, 361] on div "Bearbeiten" at bounding box center [1065, 368] width 117 height 20
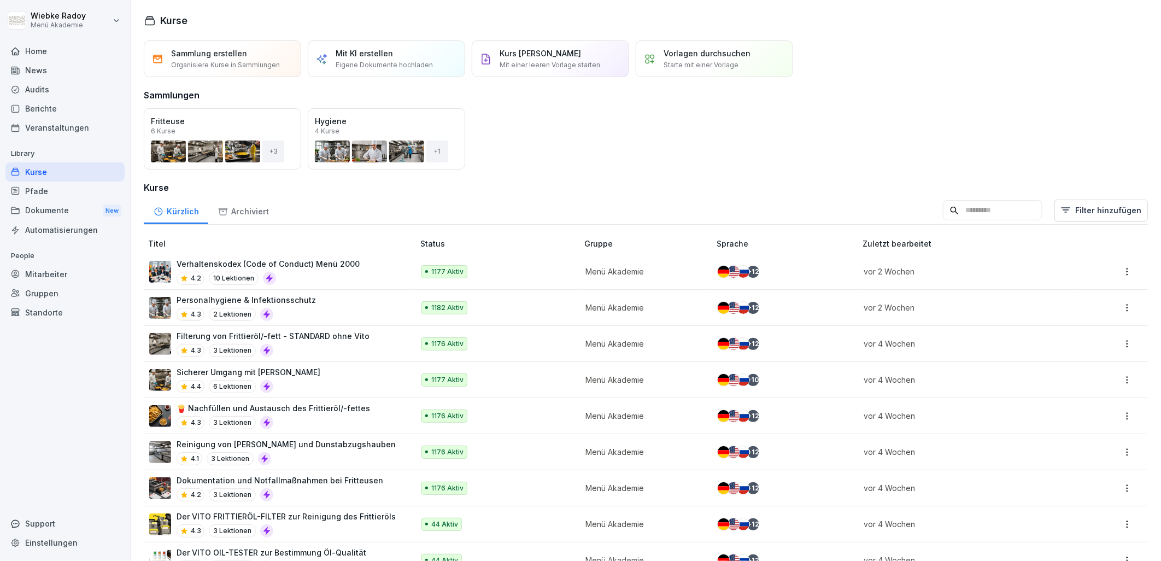
click at [747, 274] on div "+ 12" at bounding box center [753, 272] width 12 height 12
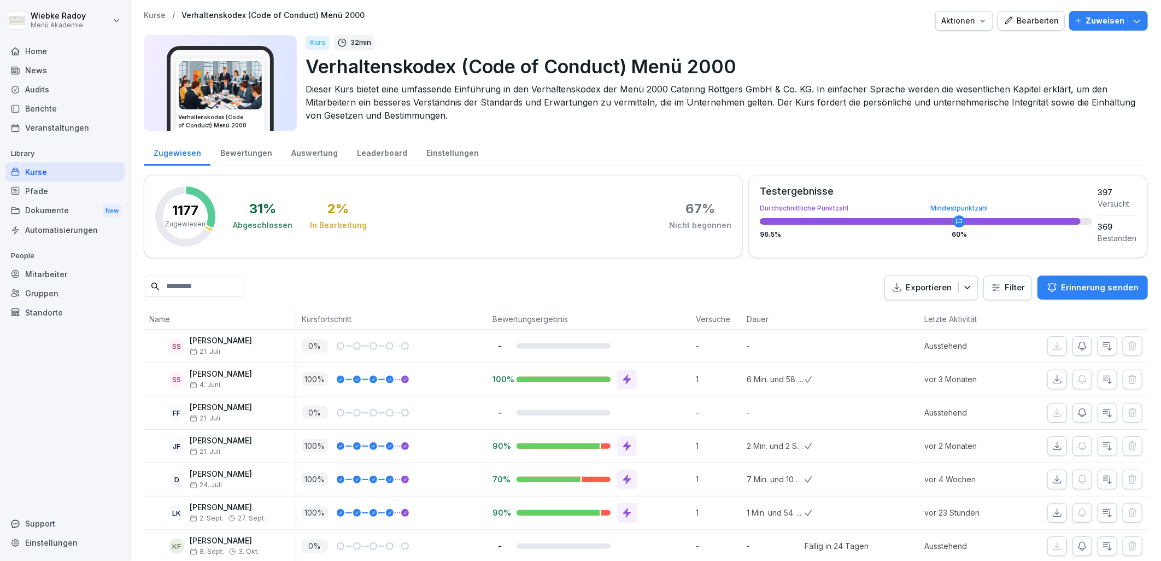
click at [459, 143] on div "Einstellungen" at bounding box center [453, 152] width 72 height 28
click at [457, 150] on div "Einstellungen" at bounding box center [453, 152] width 72 height 28
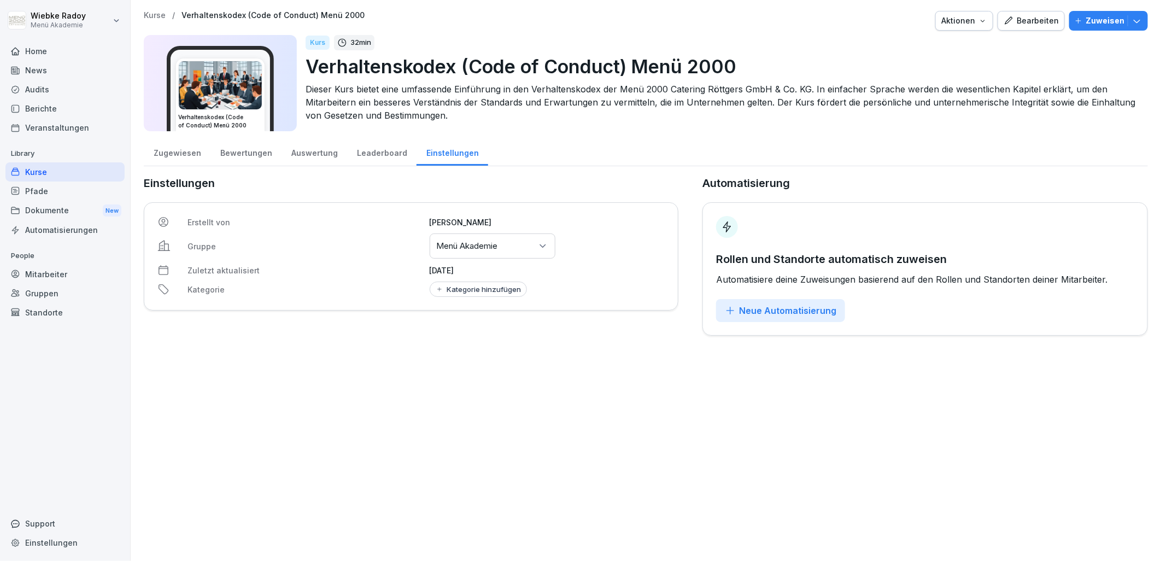
click at [303, 154] on div "Auswertung" at bounding box center [315, 152] width 66 height 28
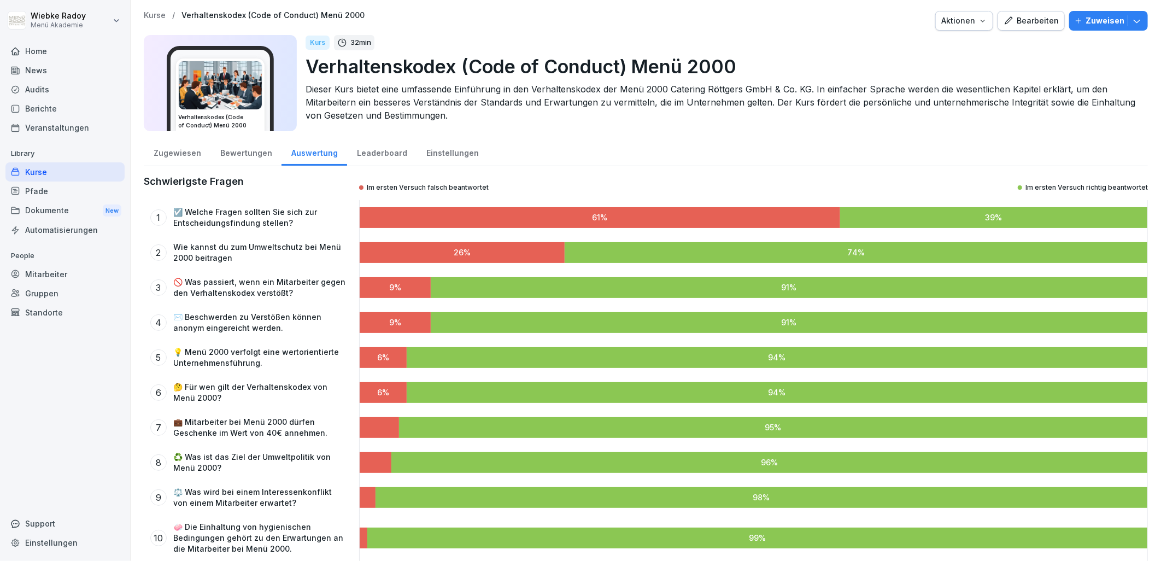
click at [85, 173] on div "Kurse" at bounding box center [64, 171] width 119 height 19
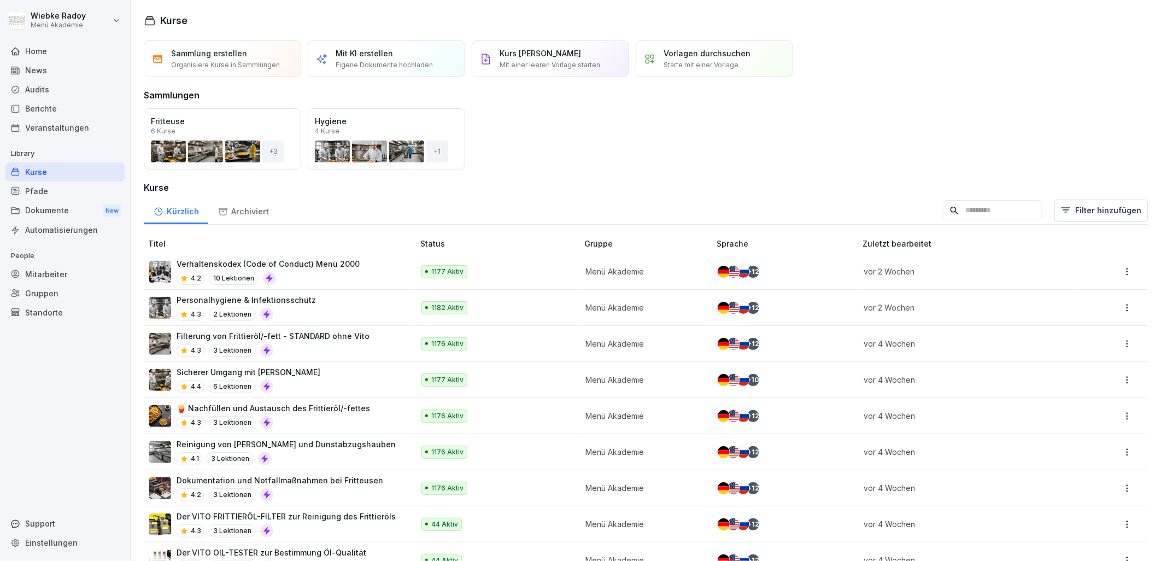
click at [57, 289] on div "Gruppen" at bounding box center [64, 293] width 119 height 19
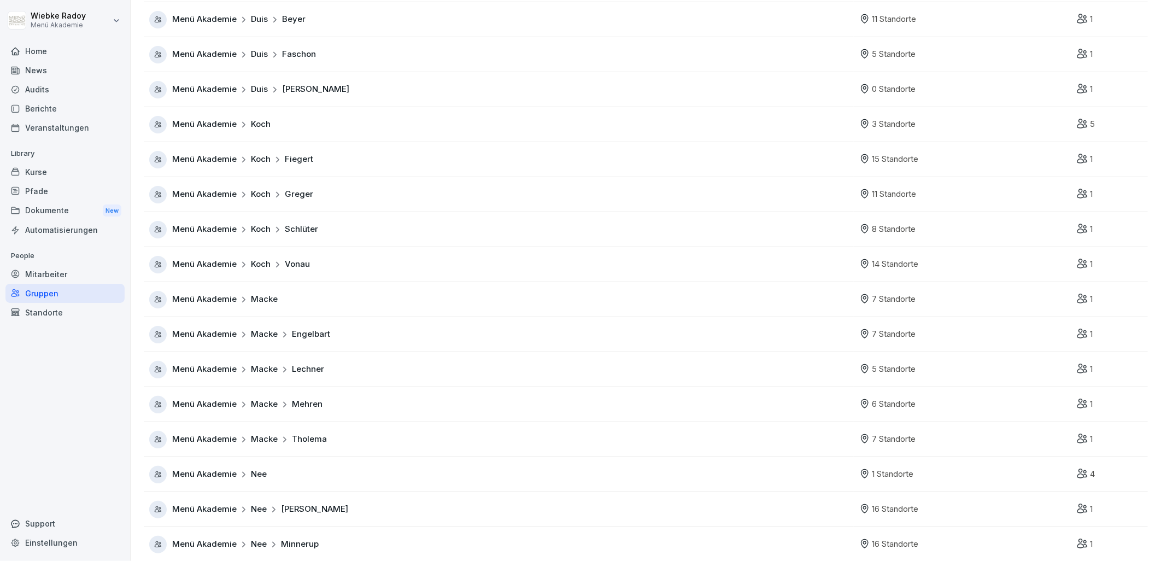
scroll to position [121, 0]
click at [392, 443] on div "Menü Akademie Macke Tholema" at bounding box center [501, 438] width 705 height 17
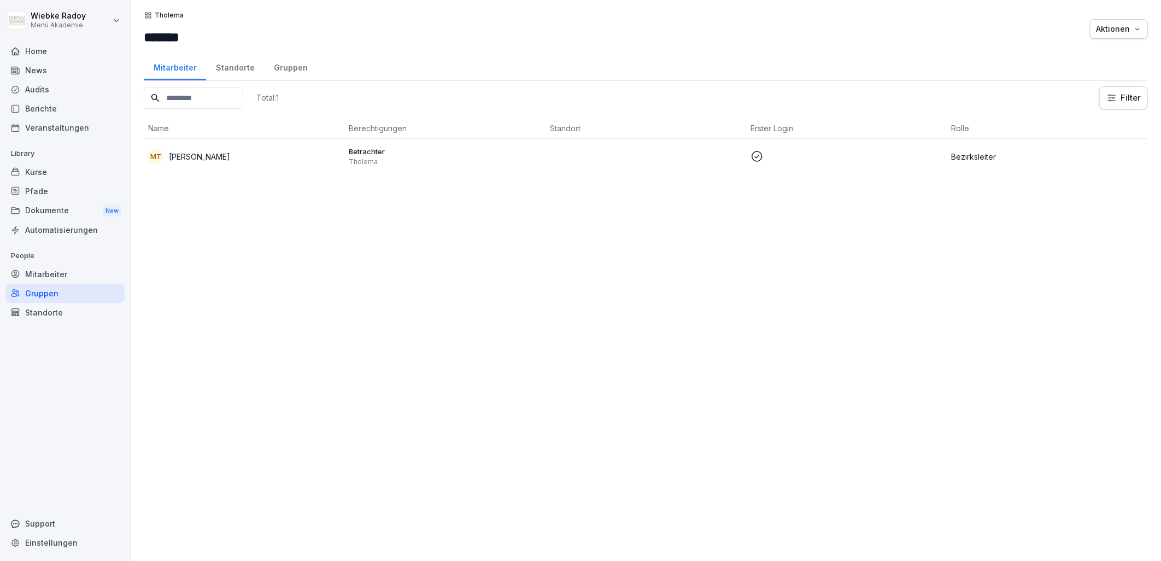
click at [244, 71] on div "Standorte" at bounding box center [235, 66] width 58 height 28
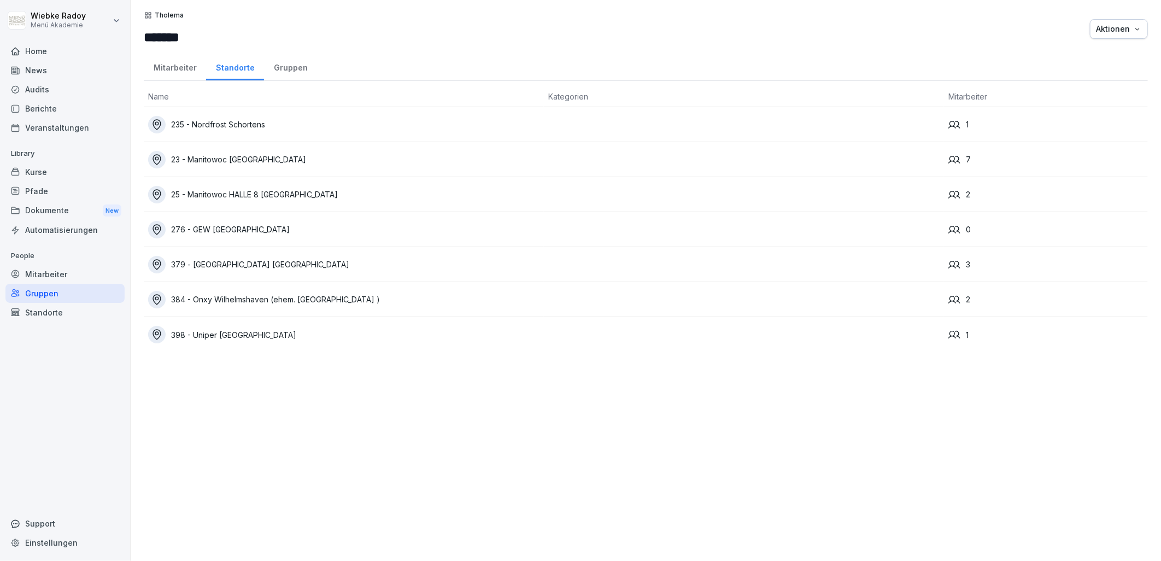
click at [290, 72] on div "Gruppen" at bounding box center [290, 66] width 53 height 28
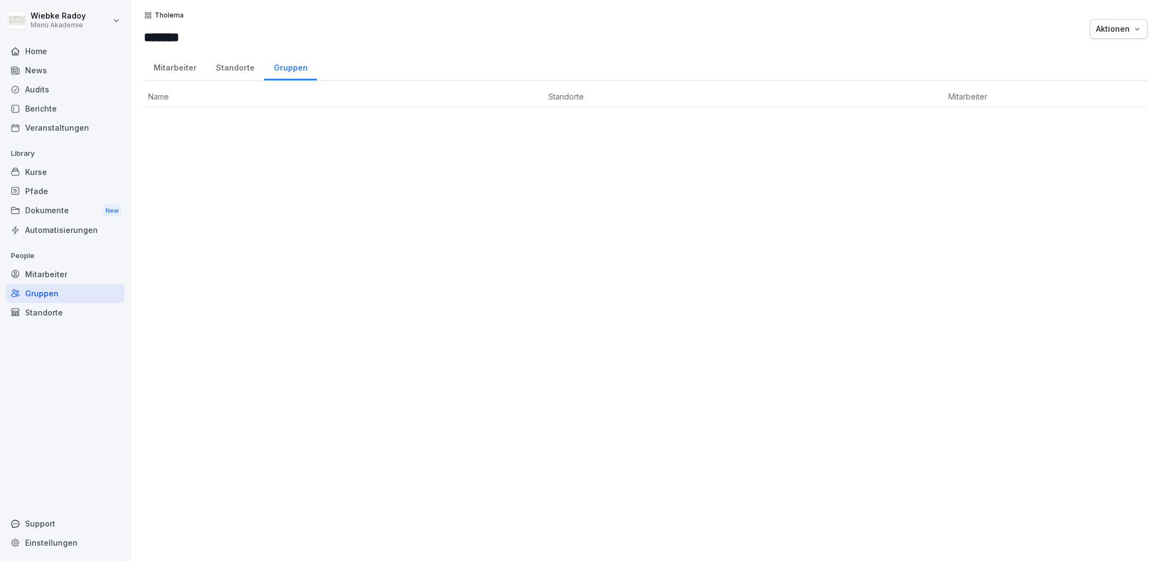
click at [237, 69] on div "Standorte" at bounding box center [235, 66] width 58 height 28
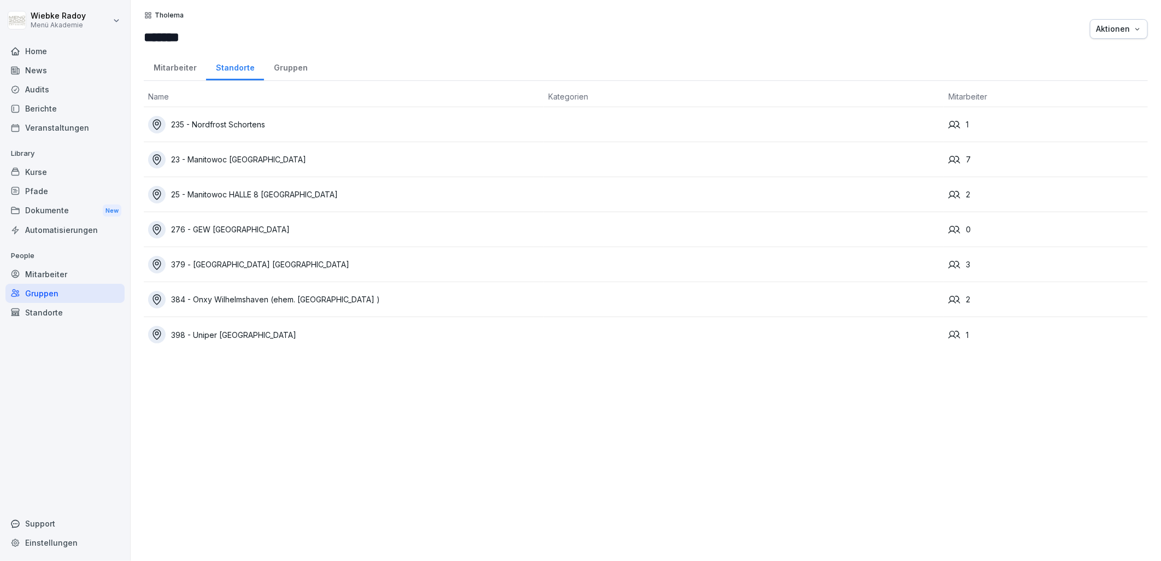
click at [260, 228] on div "276 - GEW [GEOGRAPHIC_DATA]" at bounding box center [344, 229] width 392 height 17
click at [312, 162] on div "23 - Manitowoc [GEOGRAPHIC_DATA]" at bounding box center [344, 159] width 392 height 17
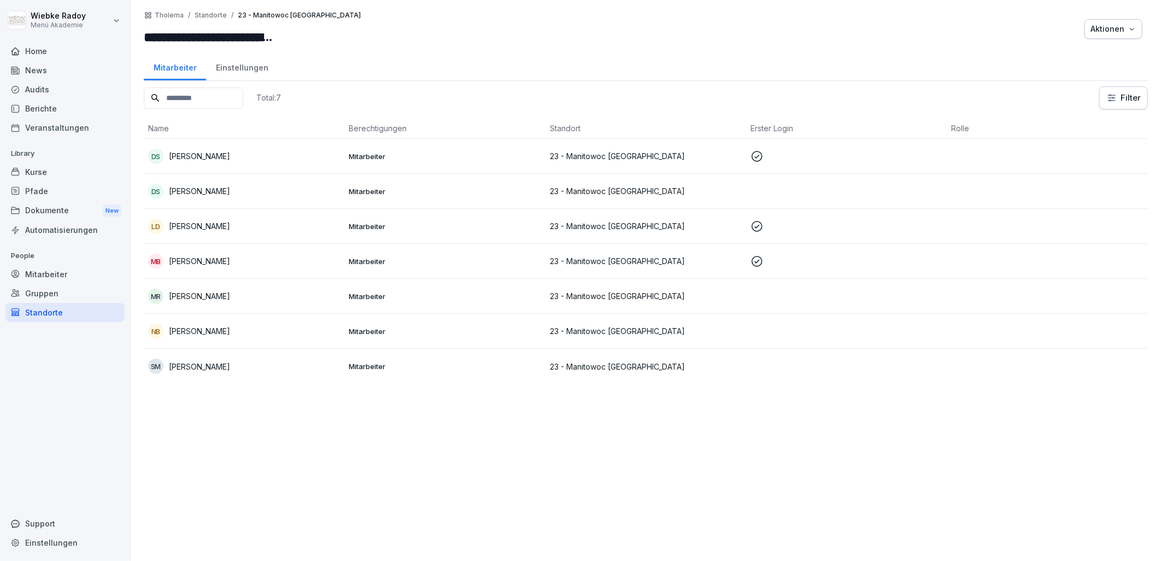
click at [265, 334] on div "NB [PERSON_NAME]" at bounding box center [244, 331] width 192 height 15
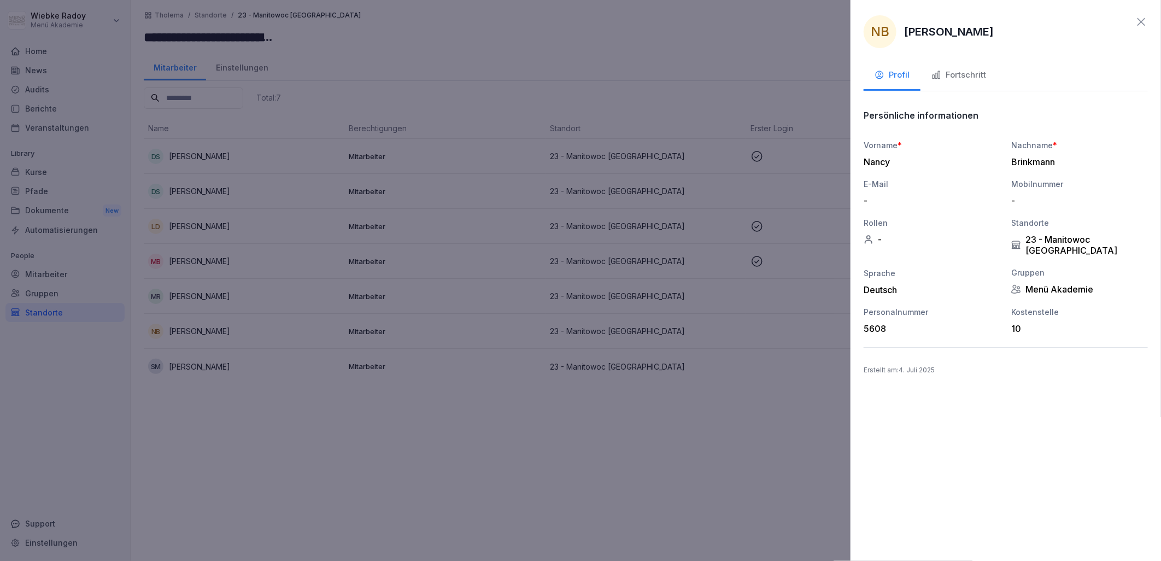
drag, startPoint x: 1002, startPoint y: 79, endPoint x: 996, endPoint y: 77, distance: 6.2
click at [1003, 79] on div "Profil Fortschritt" at bounding box center [1006, 76] width 284 height 30
click at [990, 77] on button "Fortschritt" at bounding box center [959, 76] width 77 height 30
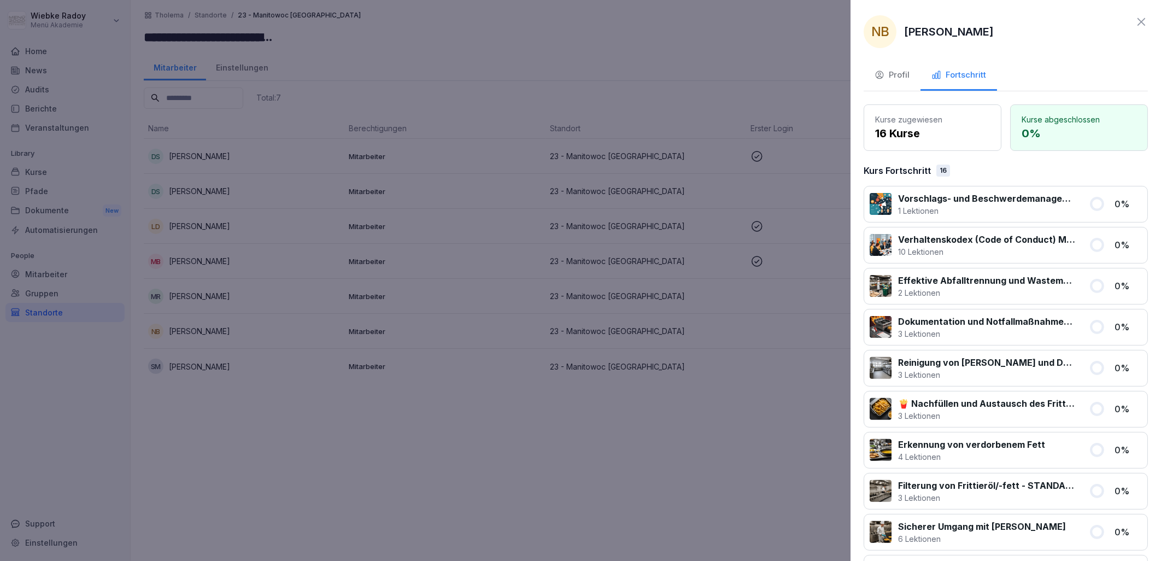
click at [1138, 22] on icon at bounding box center [1142, 22] width 8 height 8
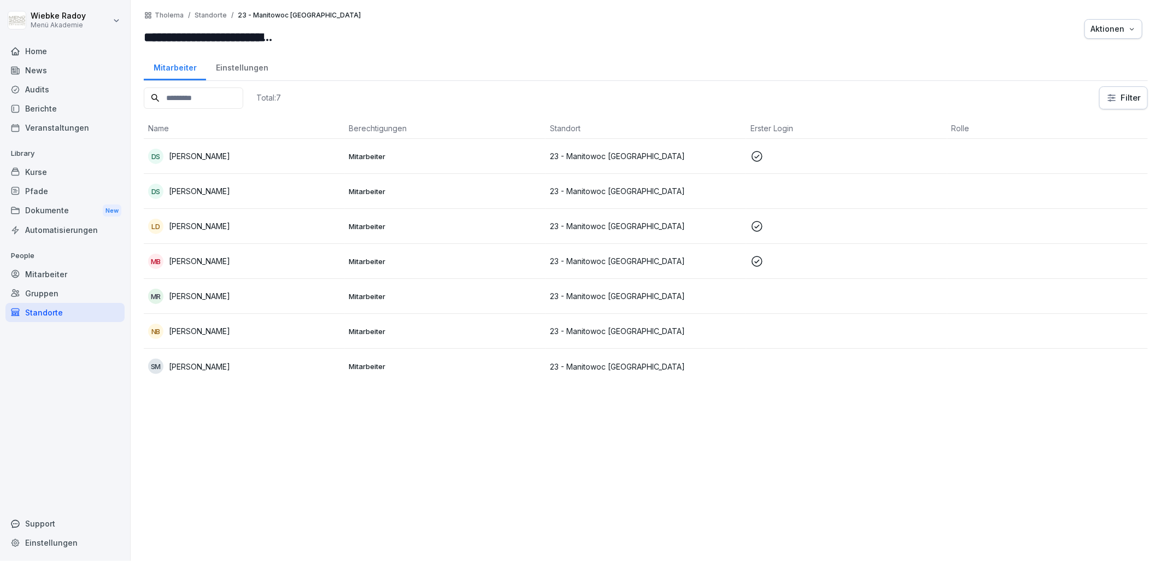
click at [276, 145] on td "DS [PERSON_NAME]" at bounding box center [244, 156] width 201 height 35
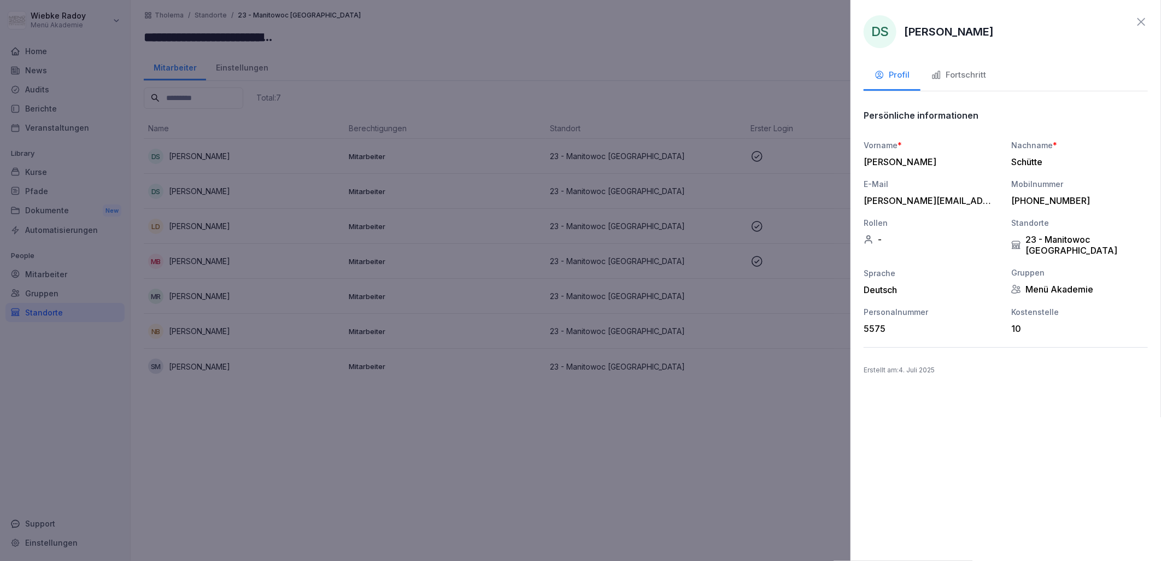
click at [957, 81] on button "Fortschritt" at bounding box center [959, 76] width 77 height 30
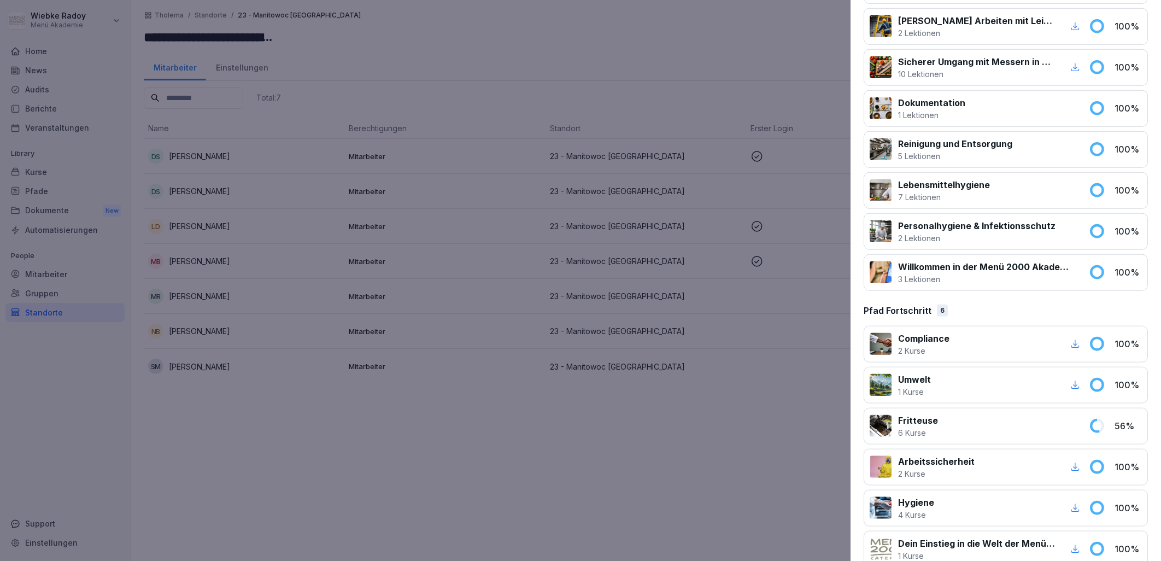
scroll to position [570, 0]
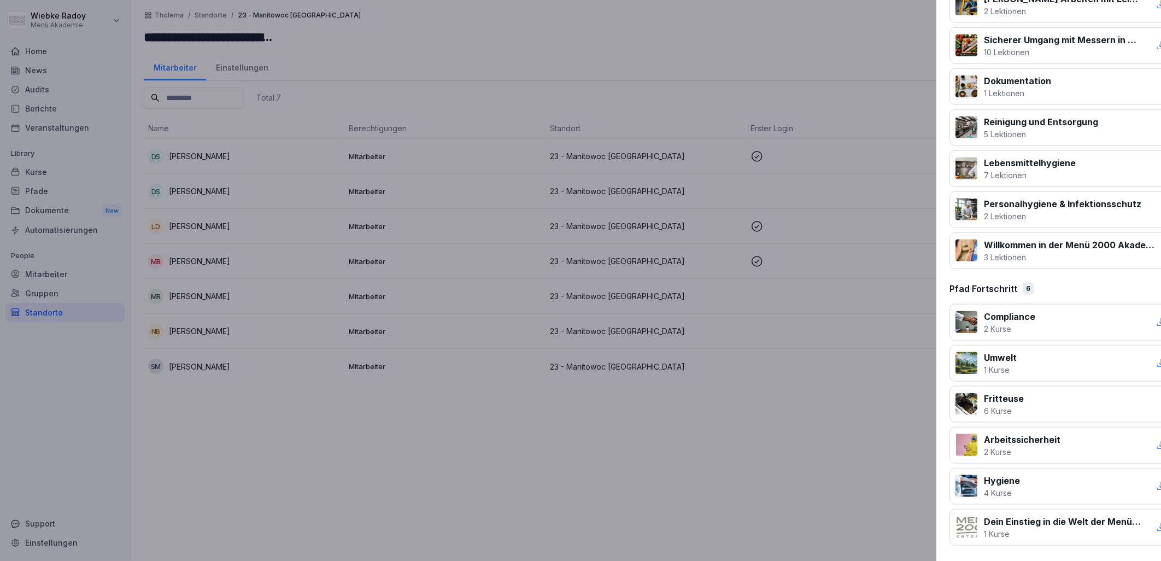
click at [424, 381] on div at bounding box center [580, 280] width 1161 height 561
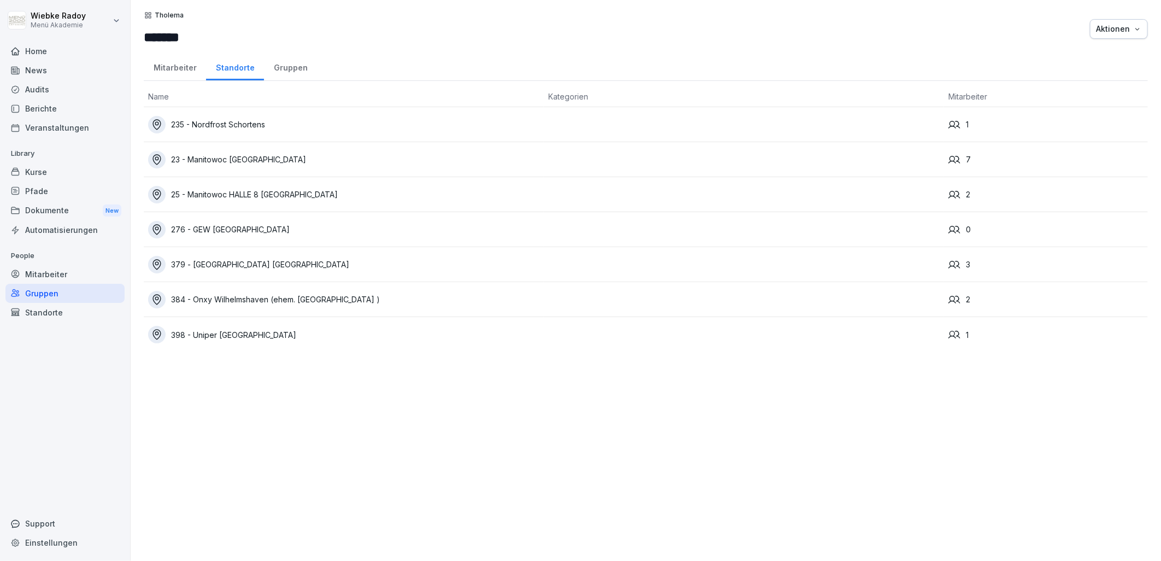
click at [281, 67] on div "Gruppen" at bounding box center [290, 66] width 53 height 28
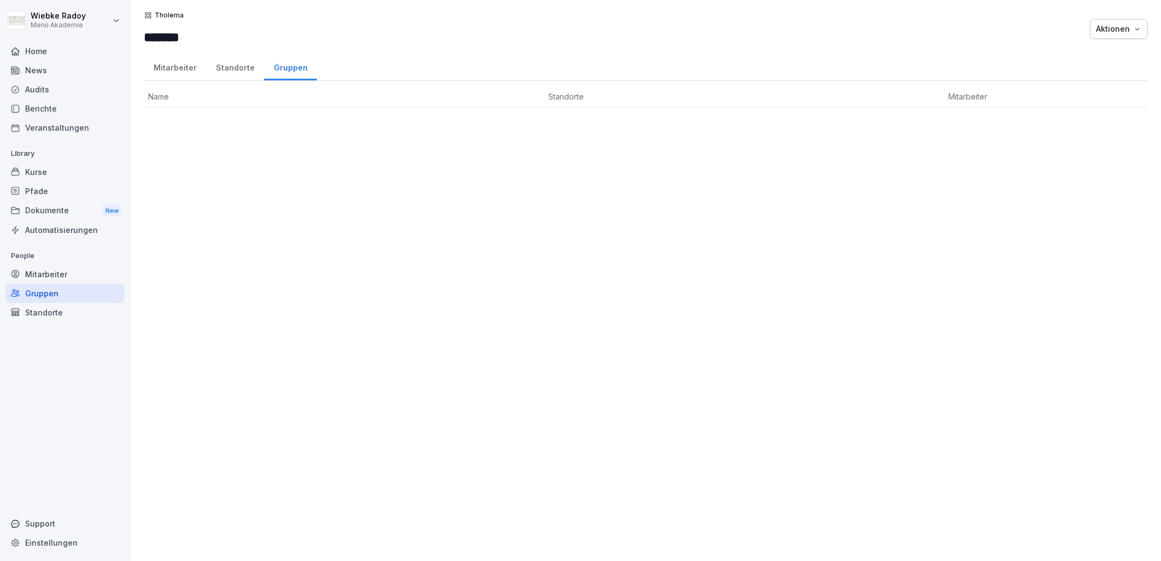
click at [212, 69] on div "Standorte" at bounding box center [235, 66] width 58 height 28
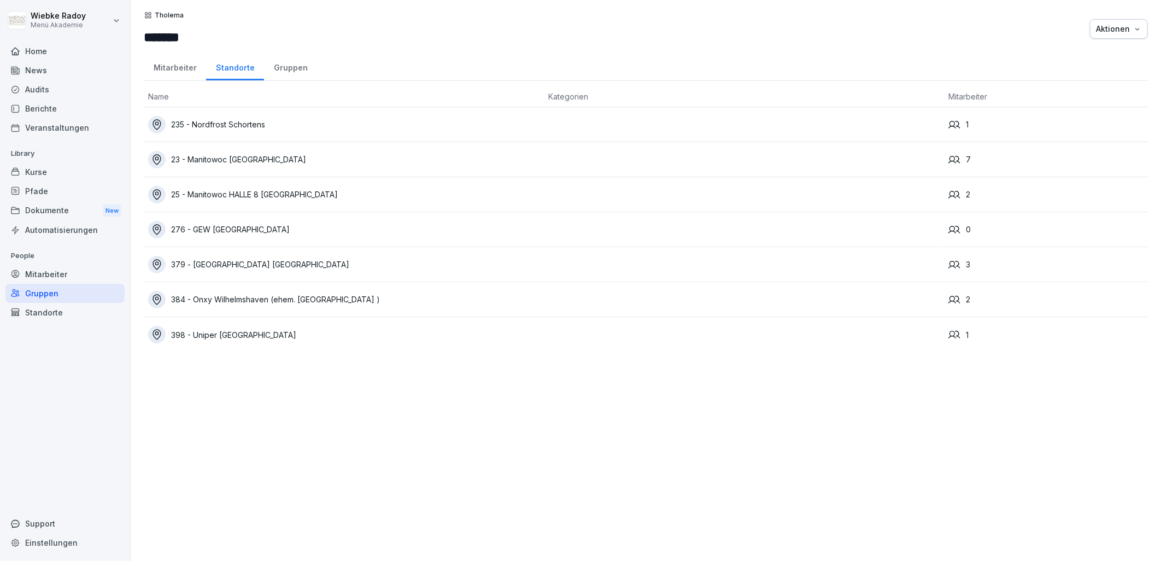
click at [179, 69] on div "Mitarbeiter" at bounding box center [175, 66] width 62 height 28
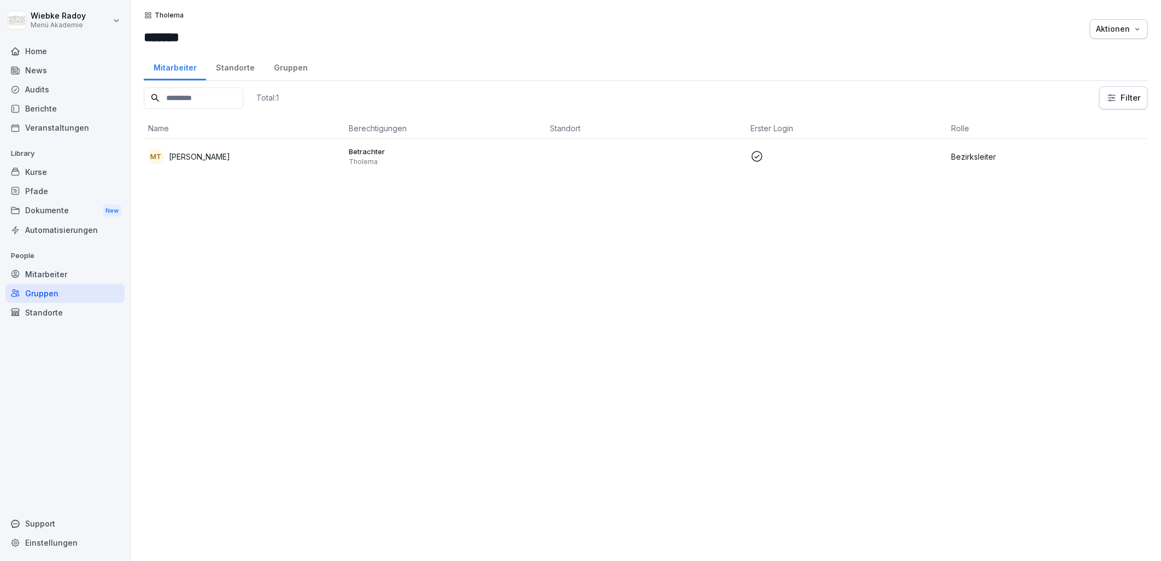
click at [225, 71] on div "Standorte" at bounding box center [235, 66] width 58 height 28
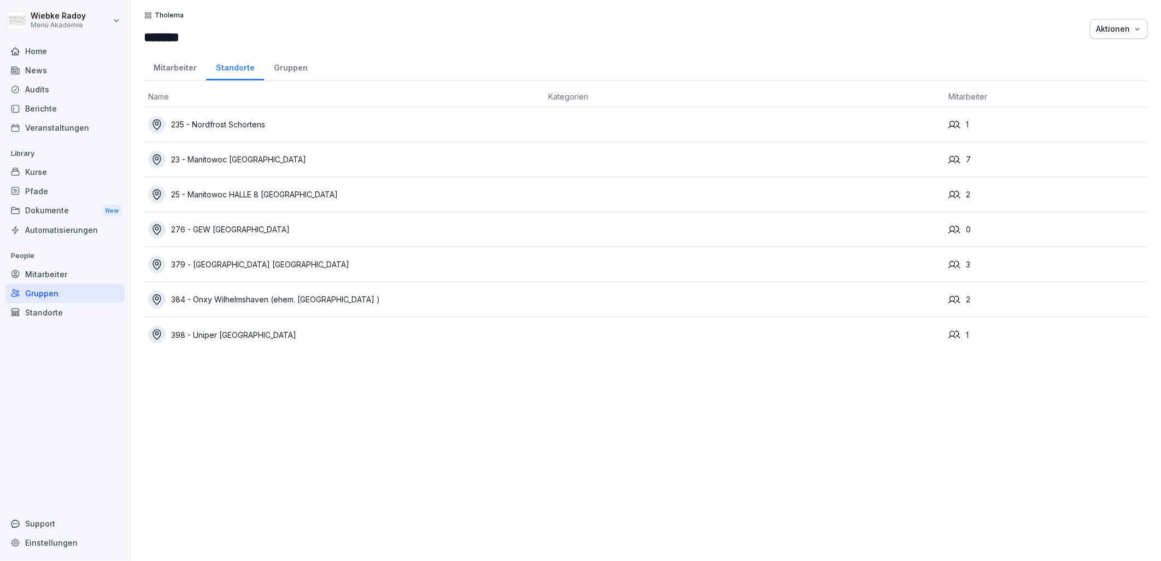
click at [404, 265] on div "379 - [GEOGRAPHIC_DATA] [GEOGRAPHIC_DATA]" at bounding box center [344, 264] width 392 height 17
click at [291, 329] on div "398 - Uniper [GEOGRAPHIC_DATA]" at bounding box center [344, 334] width 392 height 17
click at [214, 302] on div "384 - Onxy Wilhelmshaven (ehem. [GEOGRAPHIC_DATA] )" at bounding box center [344, 299] width 392 height 17
click at [246, 263] on div "379 - [GEOGRAPHIC_DATA] [GEOGRAPHIC_DATA]" at bounding box center [344, 264] width 392 height 17
click at [262, 198] on div "25 - Manitowoc HALLE 8 [GEOGRAPHIC_DATA]" at bounding box center [344, 194] width 392 height 17
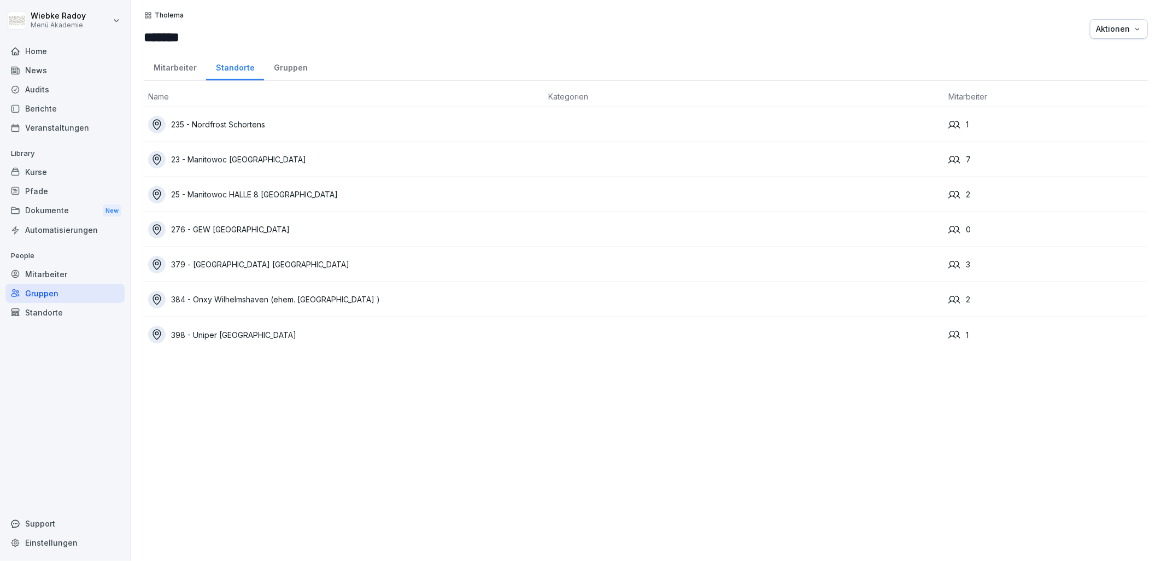
click at [276, 130] on div "235 - Nordfrost Schortens" at bounding box center [344, 124] width 392 height 17
click at [81, 96] on div "Audits" at bounding box center [64, 89] width 119 height 19
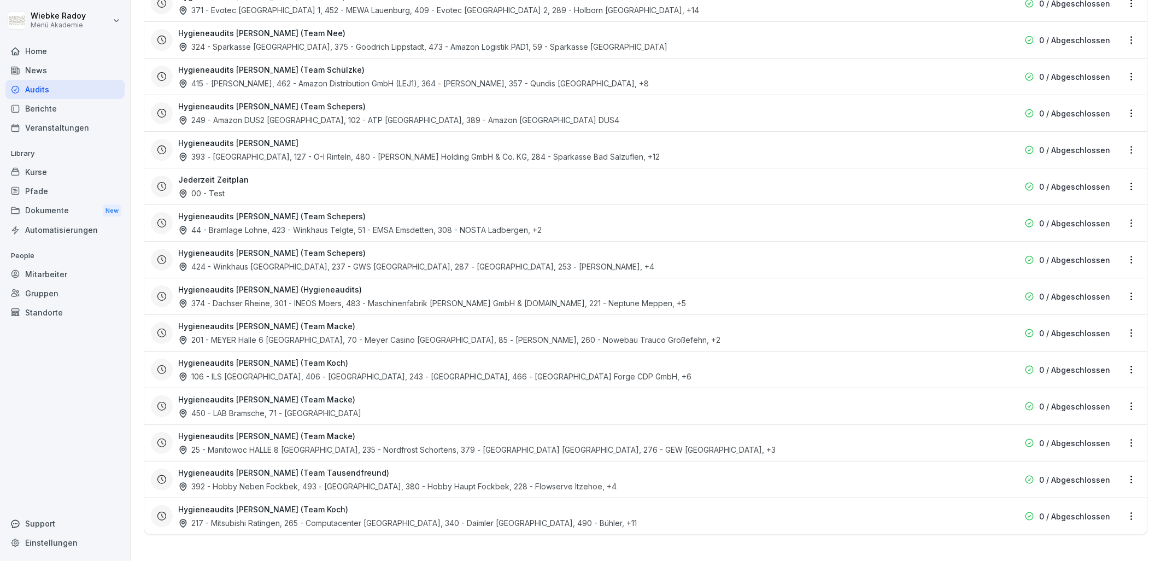
scroll to position [2113, 0]
click at [337, 431] on h3 "Hygieneaudits [PERSON_NAME] (Team Macke)" at bounding box center [266, 435] width 177 height 11
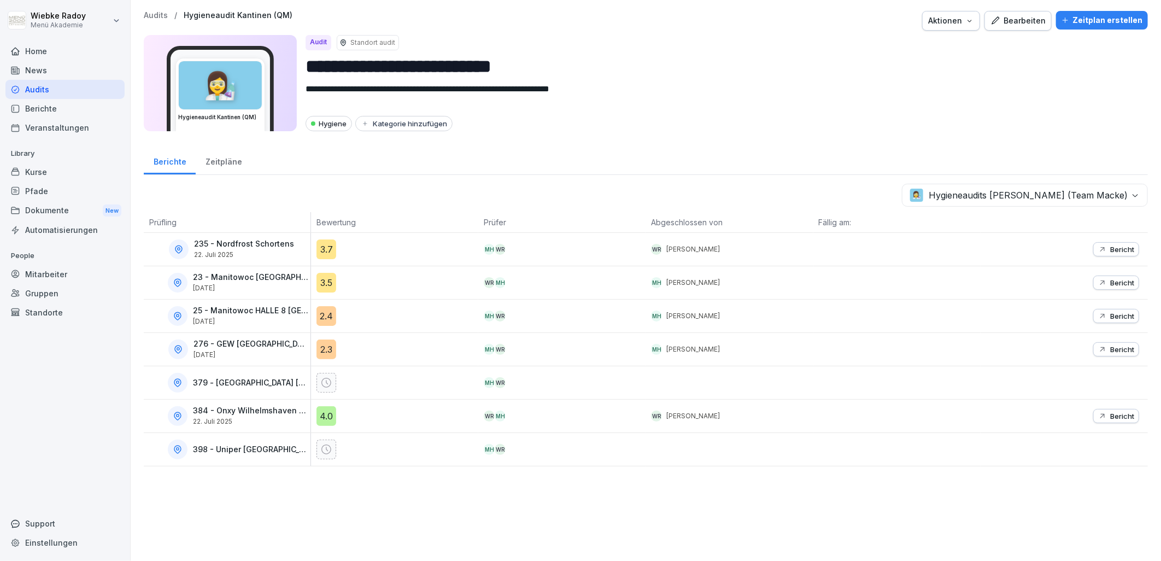
click at [323, 350] on div "2.3" at bounding box center [327, 350] width 20 height 20
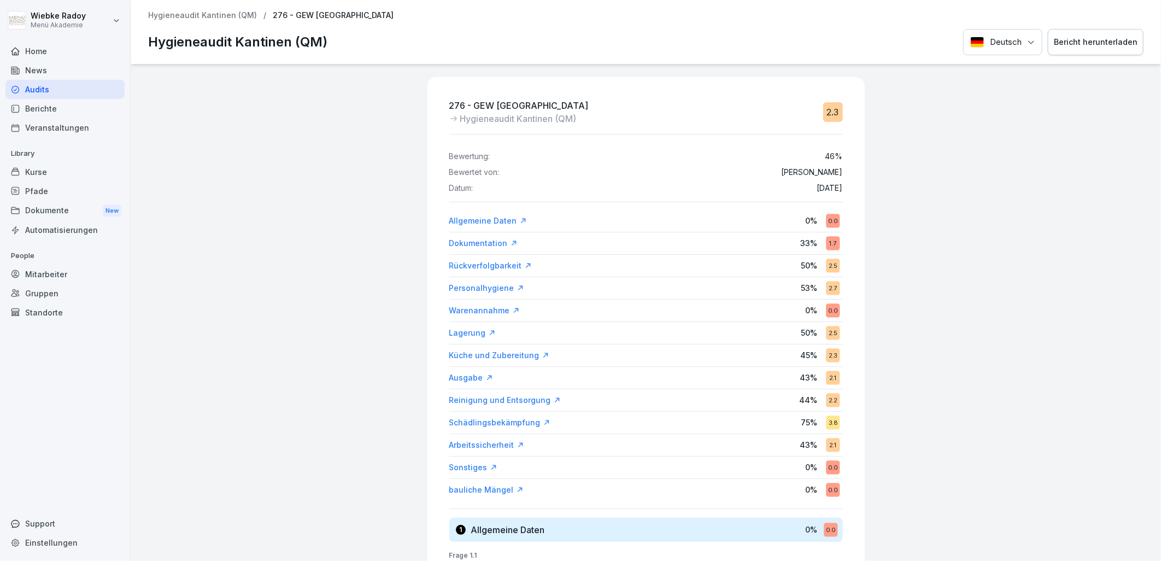
click at [477, 219] on div "Allgemeine Daten" at bounding box center [488, 220] width 78 height 11
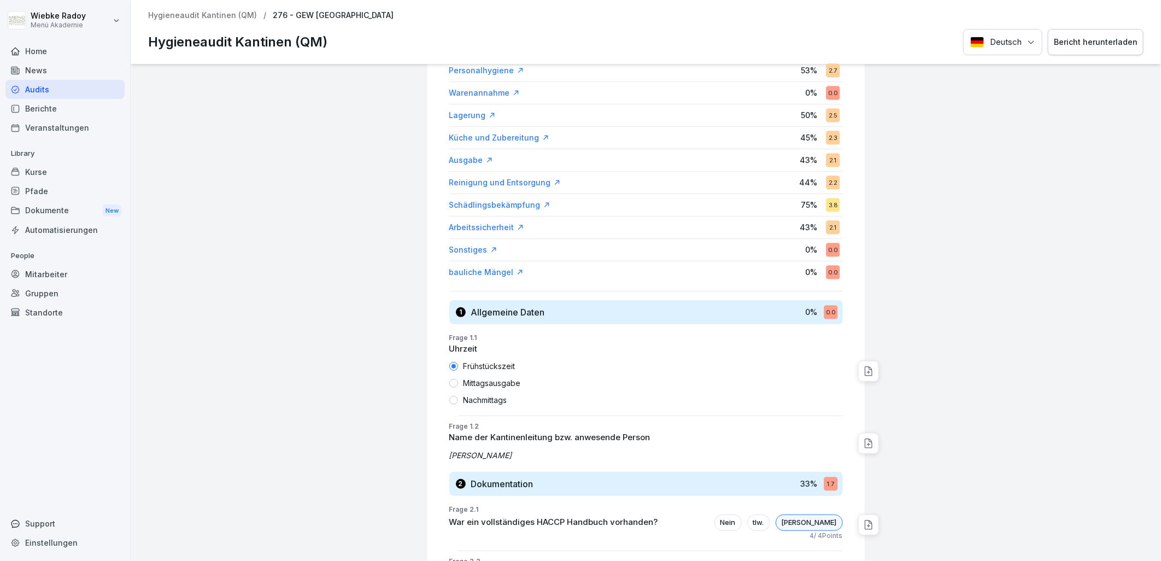
scroll to position [211, 0]
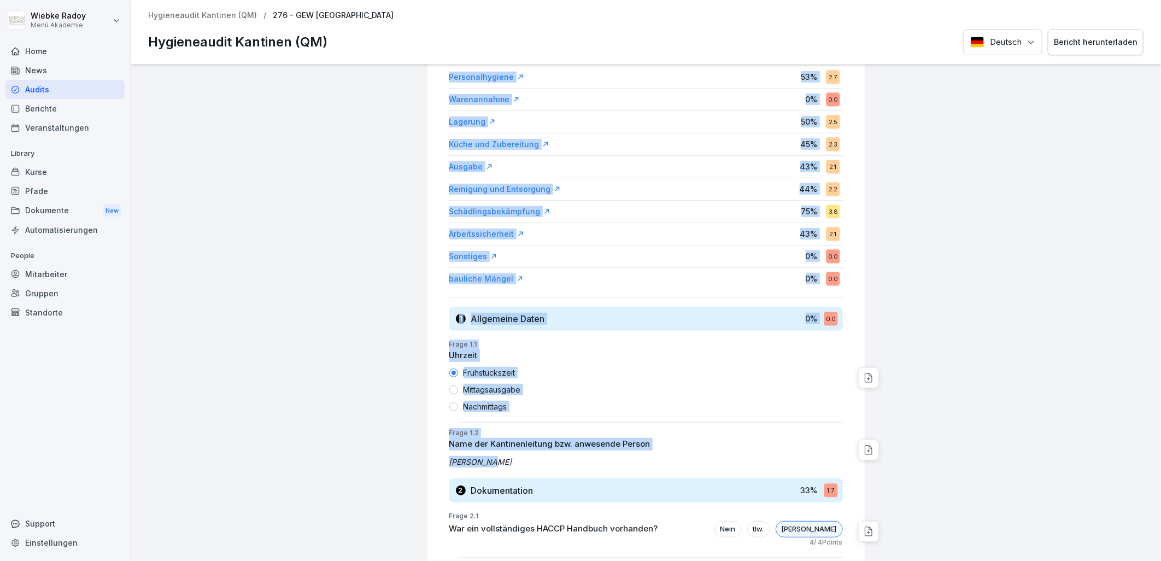
drag, startPoint x: 501, startPoint y: 469, endPoint x: 395, endPoint y: 467, distance: 105.5
click at [395, 467] on div "276 - GEW Wilhelmshaven Hygieneaudit Kantinen (QM) 2.3 Bewertung: 46 % Bewertet…" at bounding box center [646, 312] width 1031 height 497
drag, startPoint x: 395, startPoint y: 467, endPoint x: 503, endPoint y: 464, distance: 107.8
click at [503, 464] on p "[PERSON_NAME]" at bounding box center [646, 461] width 394 height 11
click at [501, 464] on p "[PERSON_NAME]" at bounding box center [646, 461] width 394 height 11
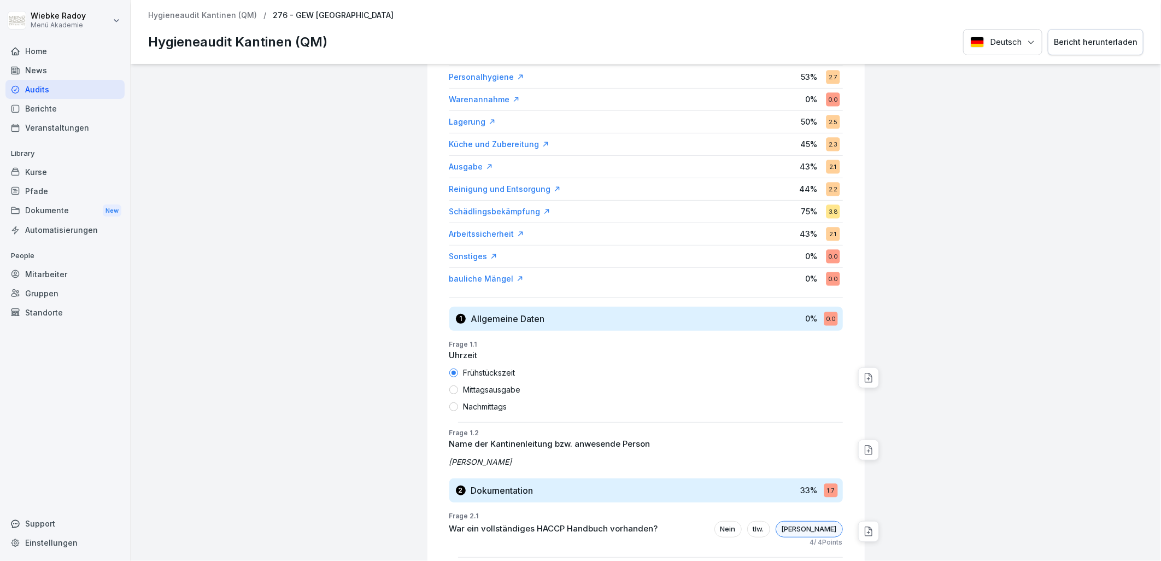
click at [57, 171] on div "Kurse" at bounding box center [64, 171] width 119 height 19
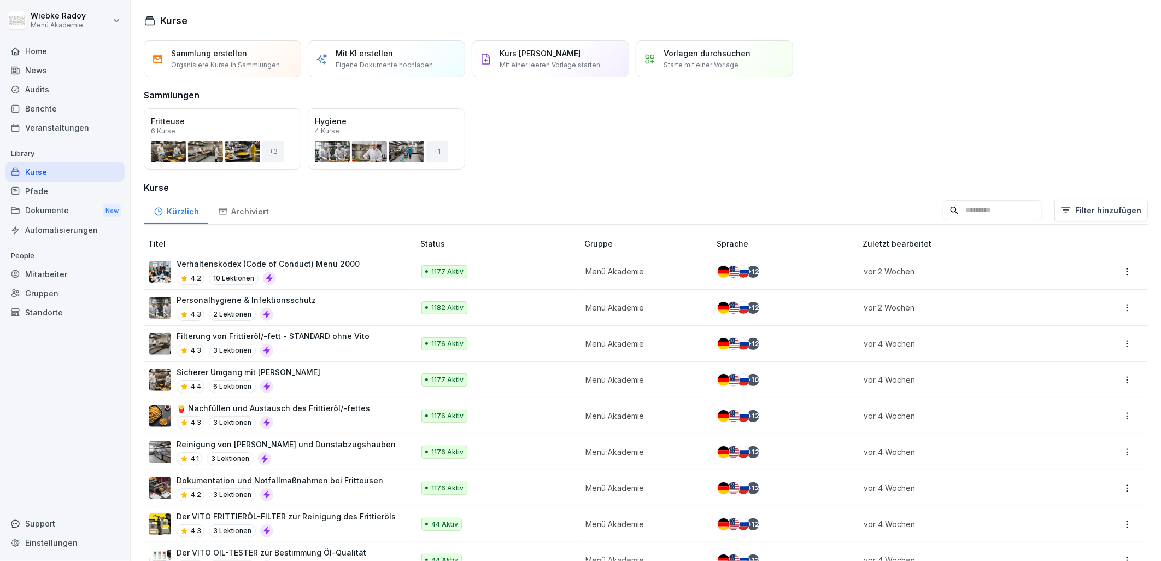
click at [74, 279] on div "Mitarbeiter" at bounding box center [64, 274] width 119 height 19
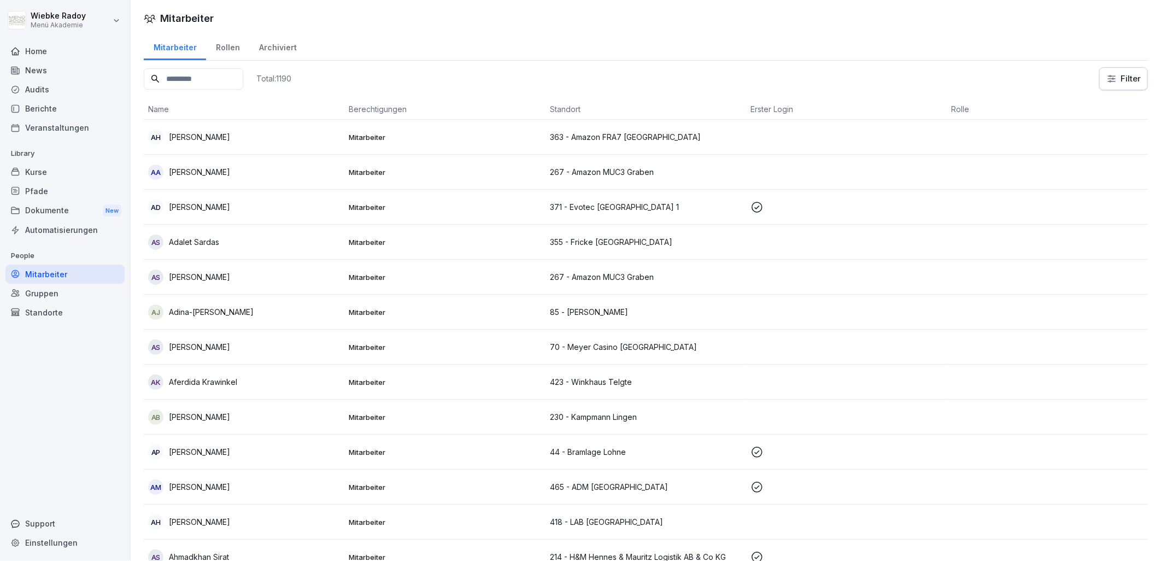
click at [209, 78] on input at bounding box center [194, 78] width 100 height 21
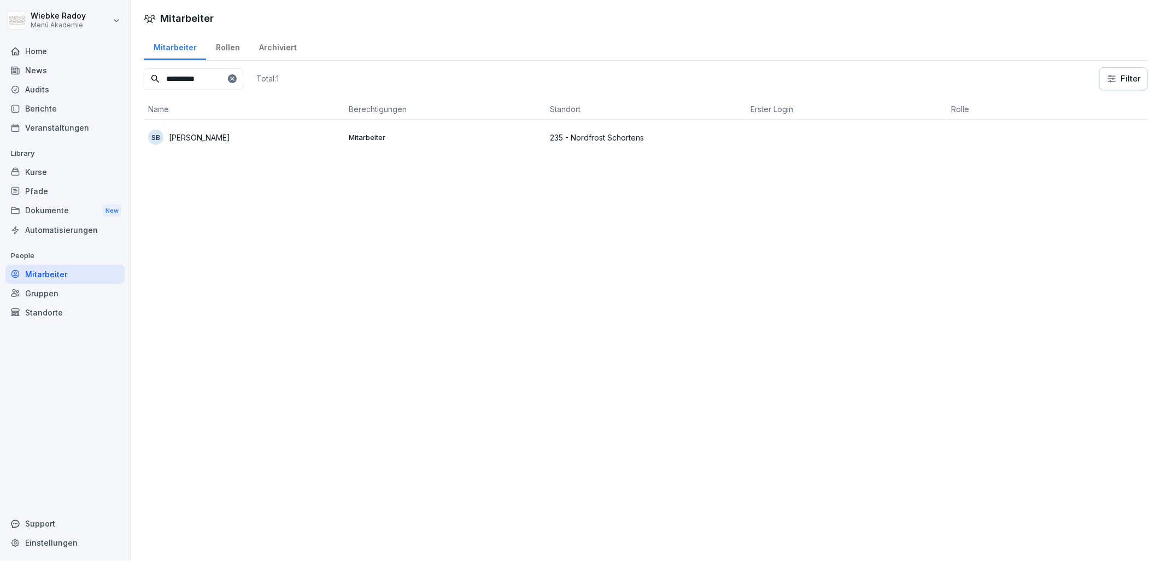
type input "**********"
